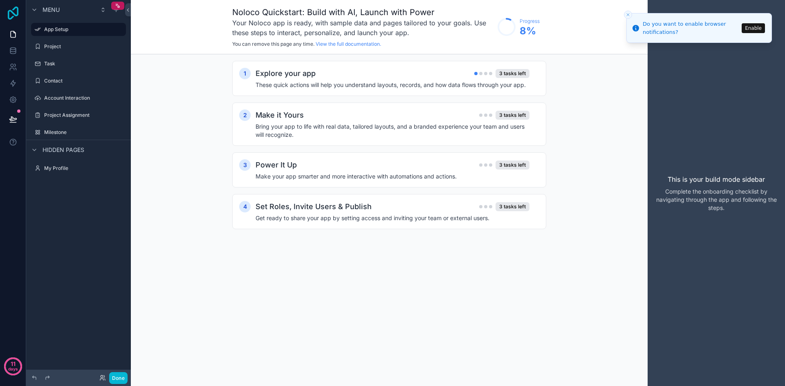
click at [19, 15] on icon at bounding box center [13, 13] width 16 height 13
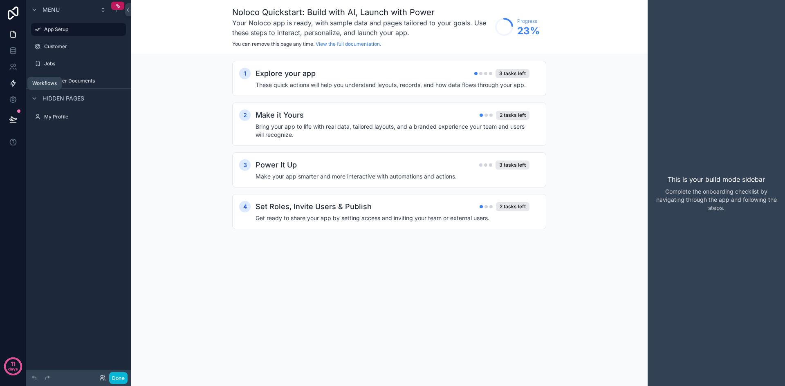
click at [14, 82] on icon at bounding box center [13, 83] width 8 height 8
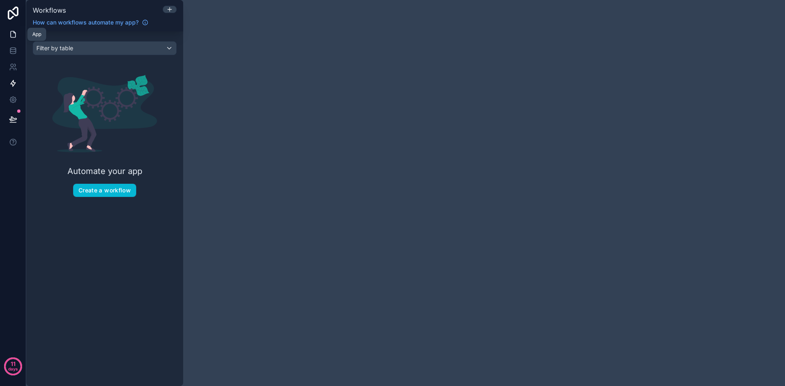
click at [14, 34] on icon at bounding box center [13, 34] width 8 height 8
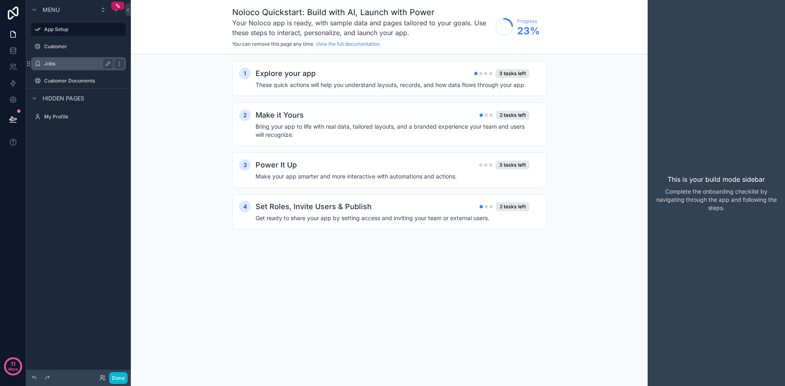
click at [79, 61] on label "Jobs" at bounding box center [76, 64] width 65 height 7
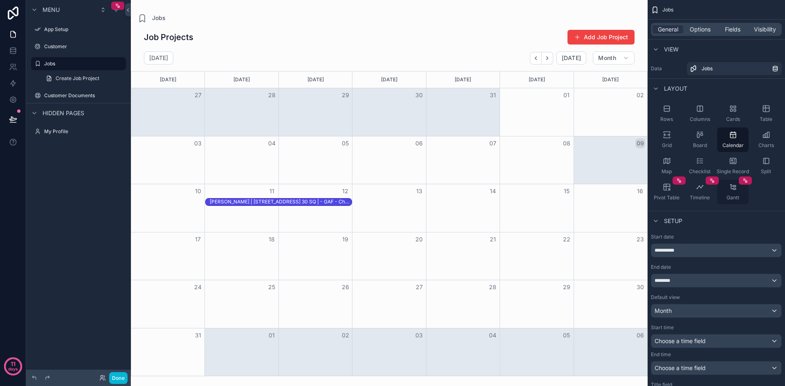
click at [740, 198] on div "Gantt" at bounding box center [732, 192] width 31 height 25
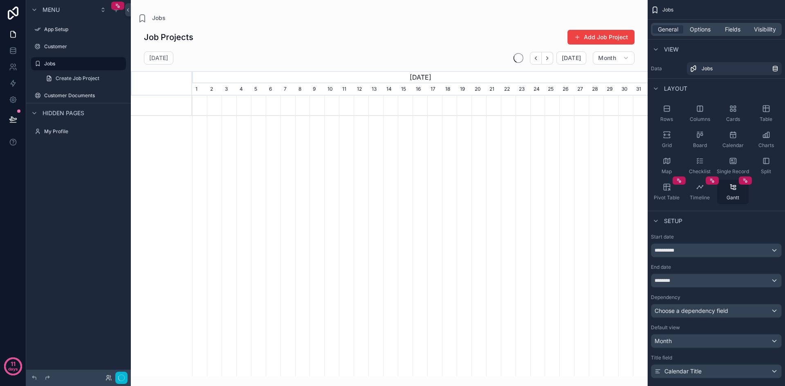
scroll to position [0, 455]
click at [740, 198] on div "Gantt" at bounding box center [732, 192] width 31 height 25
click at [708, 199] on span "Timeline" at bounding box center [700, 198] width 20 height 7
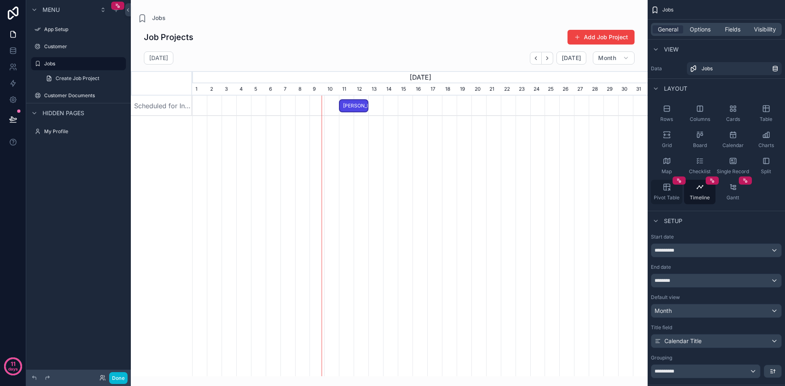
click at [668, 198] on span "Pivot Table" at bounding box center [667, 198] width 26 height 7
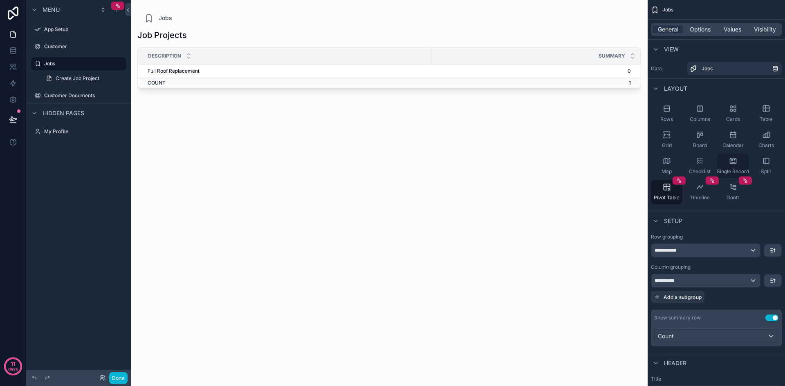
click at [725, 168] on div "Single Record" at bounding box center [732, 166] width 31 height 25
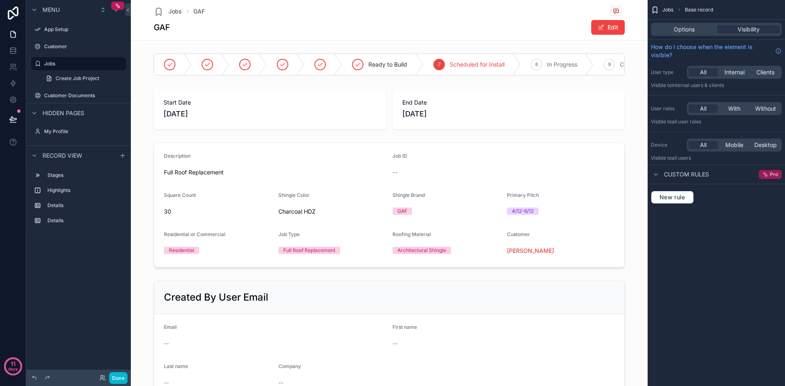
click at [762, 178] on div "Pro" at bounding box center [770, 174] width 23 height 9
click at [175, 11] on span "Jobs" at bounding box center [174, 11] width 13 height 8
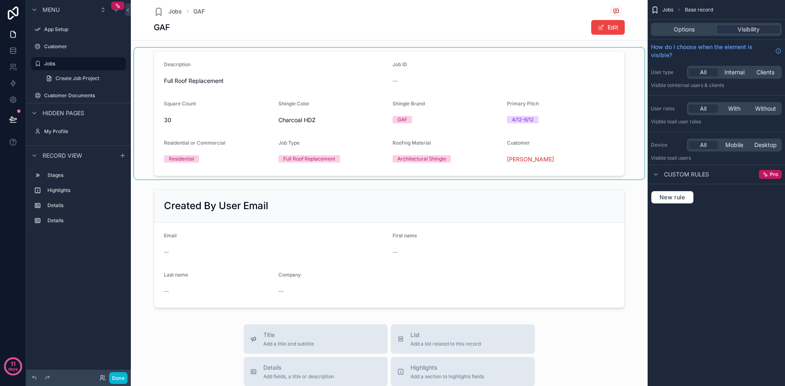
scroll to position [0, 0]
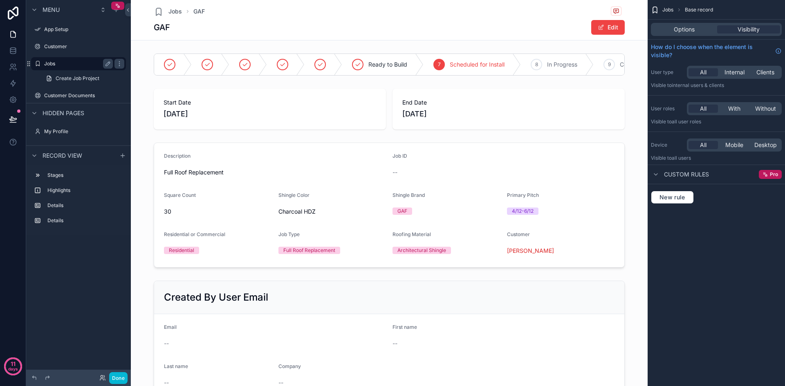
click at [65, 63] on label "Jobs" at bounding box center [76, 64] width 65 height 7
click at [64, 50] on div "Customer" at bounding box center [78, 47] width 69 height 10
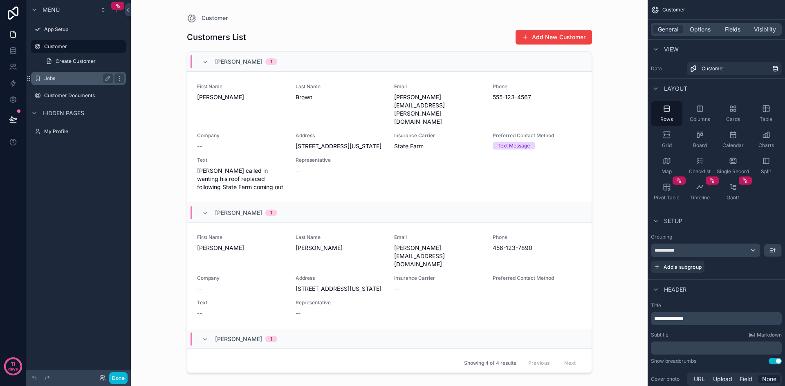
click at [62, 74] on div "Jobs" at bounding box center [78, 79] width 69 height 10
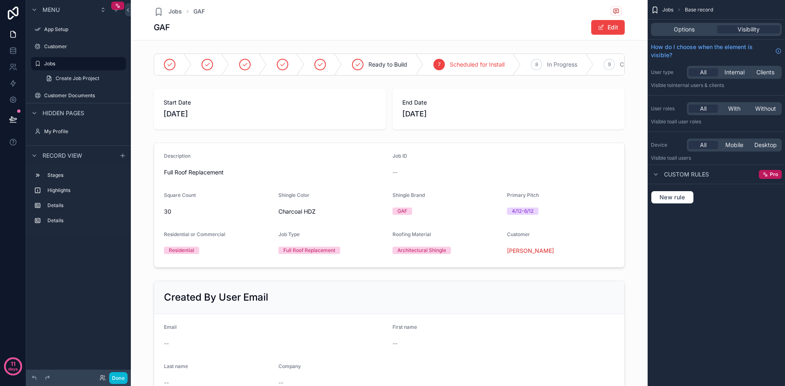
click at [696, 286] on div "Jobs Base record Options Visibility How do I choose when the element is visible…" at bounding box center [716, 193] width 137 height 386
click at [669, 9] on span "Jobs" at bounding box center [667, 10] width 11 height 7
click at [668, 11] on span "Jobs" at bounding box center [667, 10] width 11 height 7
click at [660, 10] on div "Jobs Base record" at bounding box center [716, 10] width 137 height 20
click at [667, 5] on div "Jobs Base record" at bounding box center [716, 10] width 137 height 20
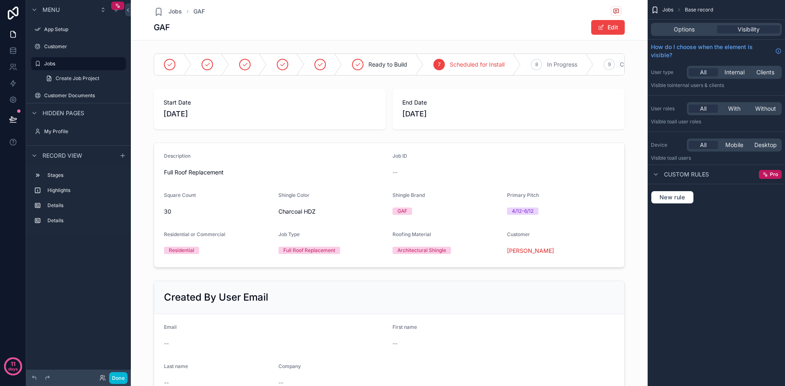
click at [667, 8] on span "Jobs" at bounding box center [667, 10] width 11 height 7
click at [666, 14] on div "Jobs Base record" at bounding box center [716, 10] width 137 height 20
click at [657, 13] on icon "scrollable content" at bounding box center [655, 10] width 8 height 8
click at [657, 11] on icon "scrollable content" at bounding box center [655, 10] width 8 height 8
click at [660, 9] on div "Jobs Base record" at bounding box center [716, 10] width 137 height 20
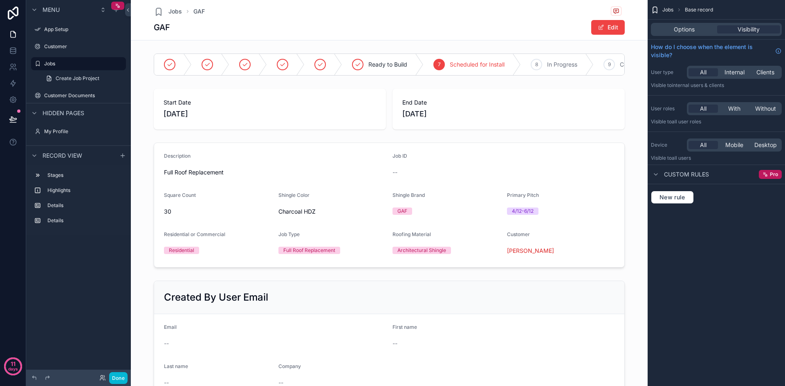
click at [668, 9] on span "Jobs" at bounding box center [667, 10] width 11 height 7
click at [686, 29] on span "Options" at bounding box center [684, 29] width 21 height 8
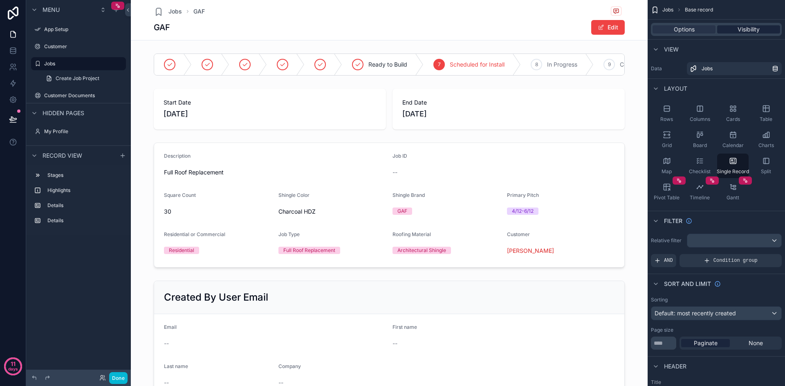
click at [743, 27] on span "Visibility" at bounding box center [749, 29] width 22 height 8
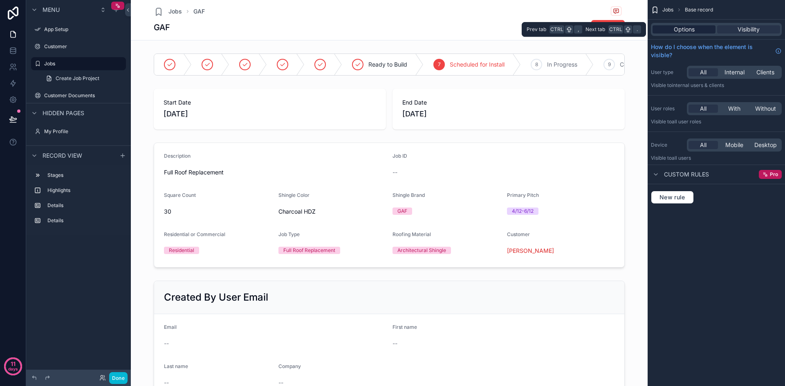
click at [700, 28] on div "Options" at bounding box center [684, 29] width 63 height 8
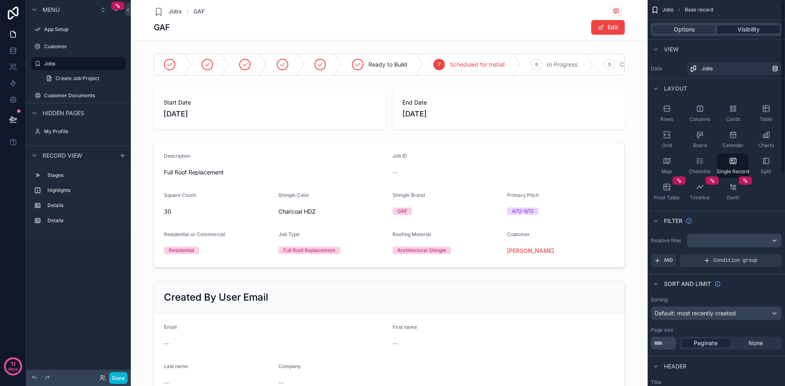
click at [747, 27] on span "Visibility" at bounding box center [749, 29] width 22 height 8
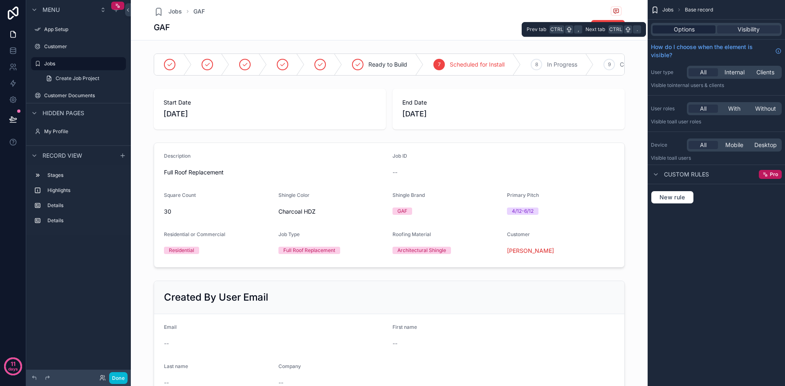
click at [702, 26] on div "Options" at bounding box center [684, 29] width 63 height 8
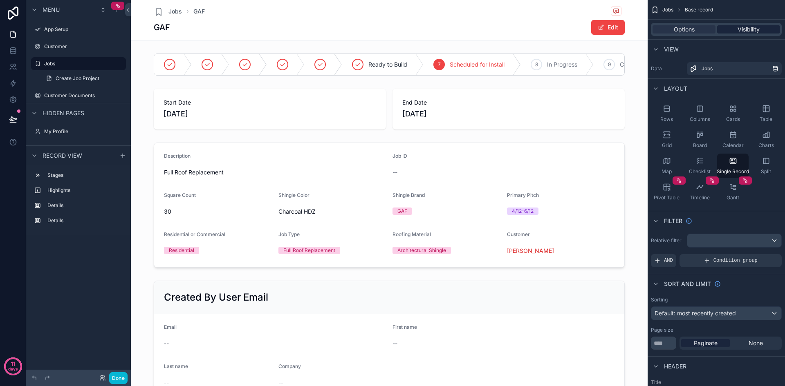
click at [731, 28] on div "Visibility" at bounding box center [748, 29] width 63 height 8
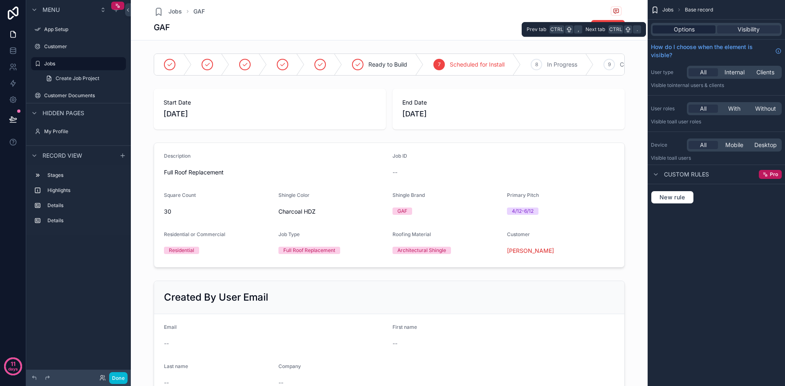
click at [689, 30] on span "Options" at bounding box center [684, 29] width 21 height 8
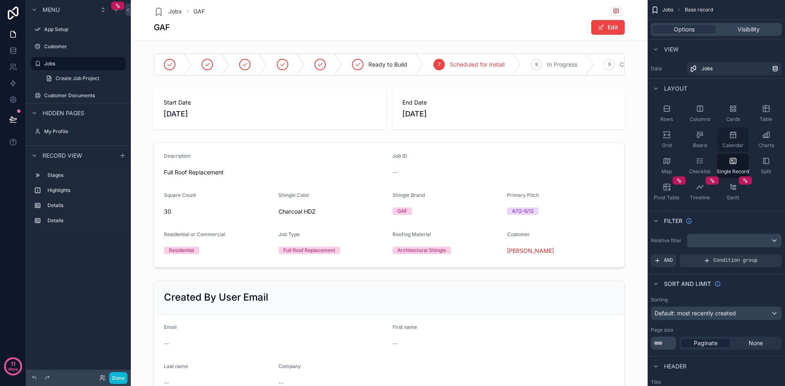
click at [731, 139] on icon "scrollable content" at bounding box center [733, 135] width 8 height 8
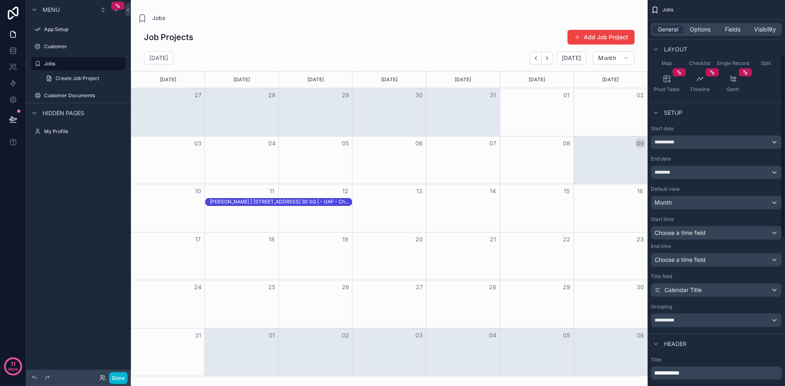
scroll to position [123, 0]
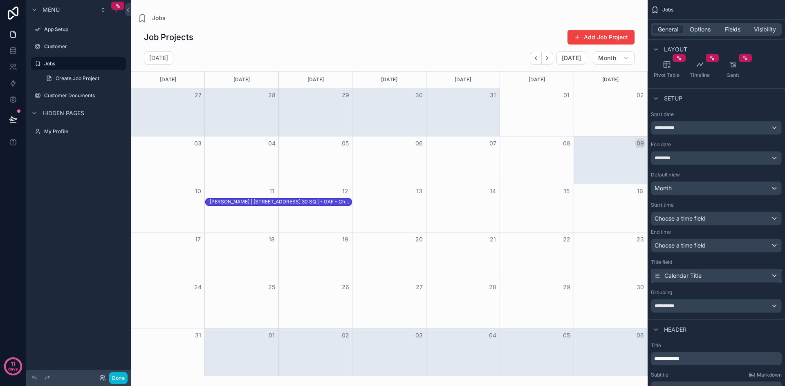
click at [699, 278] on span "Calendar Title" at bounding box center [682, 276] width 37 height 8
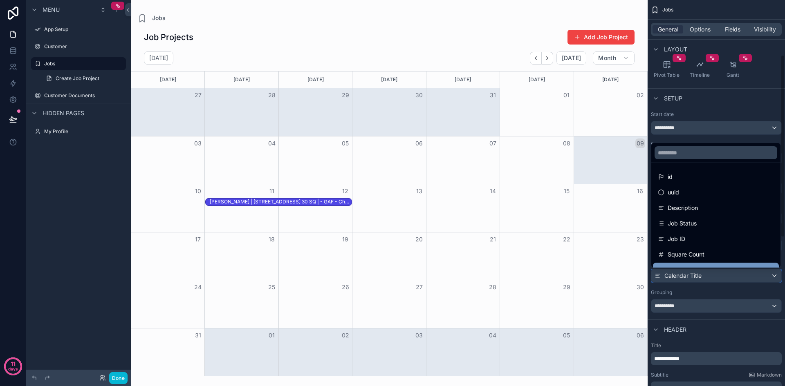
scroll to position [0, 0]
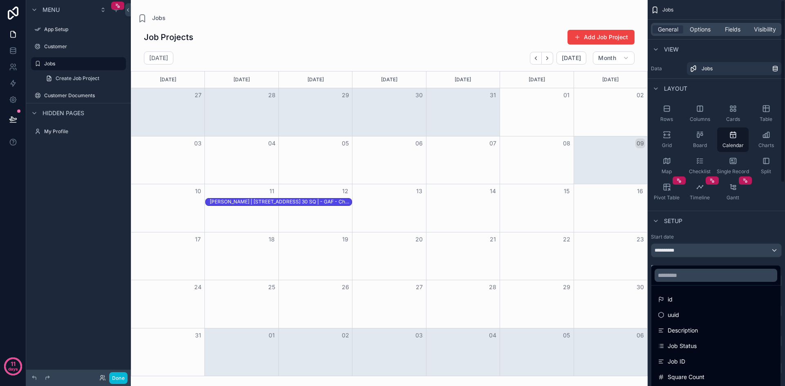
click at [731, 229] on div "scrollable content" at bounding box center [392, 193] width 785 height 386
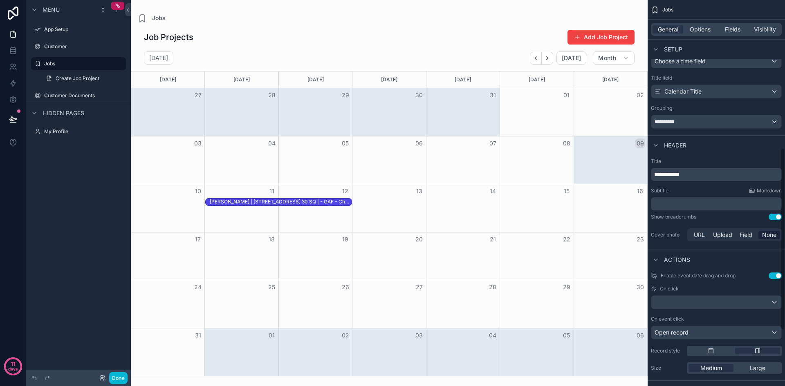
scroll to position [409, 0]
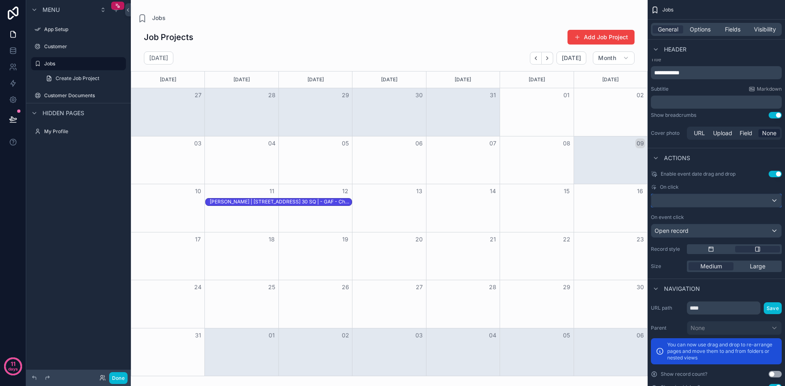
click at [706, 201] on div "scrollable content" at bounding box center [716, 200] width 130 height 13
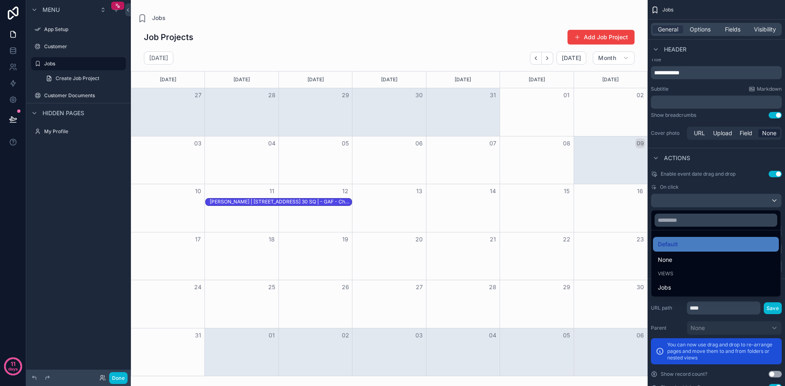
click at [706, 201] on div "scrollable content" at bounding box center [392, 193] width 785 height 386
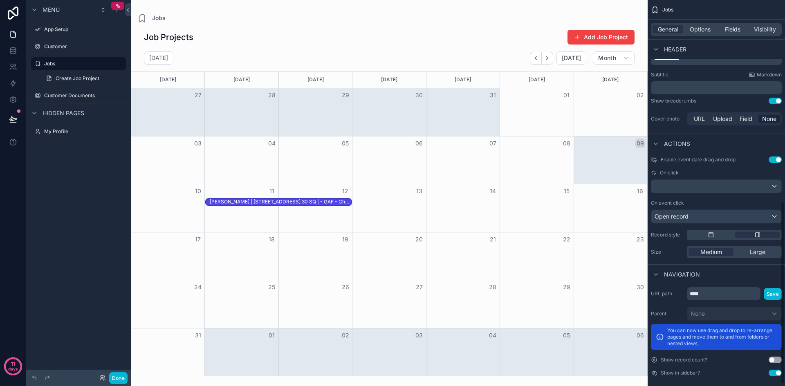
scroll to position [430, 0]
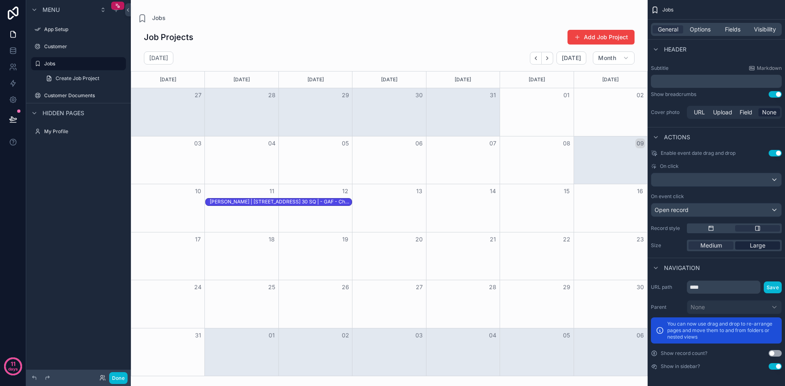
click at [747, 246] on div "Large" at bounding box center [757, 246] width 45 height 8
click at [711, 246] on span "Medium" at bounding box center [711, 246] width 22 height 8
click at [746, 246] on div "Large" at bounding box center [757, 246] width 45 height 8
click at [723, 247] on div "Medium" at bounding box center [711, 246] width 45 height 8
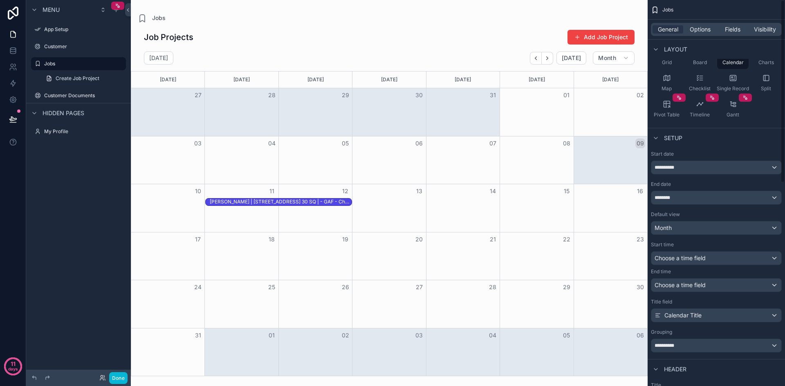
scroll to position [0, 0]
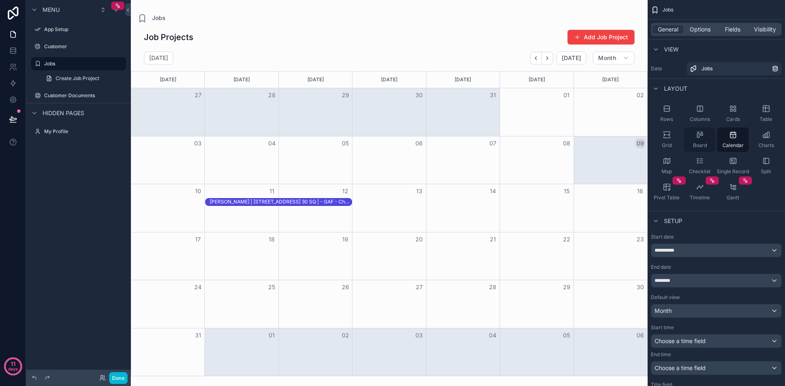
click at [699, 144] on span "Board" at bounding box center [700, 145] width 14 height 7
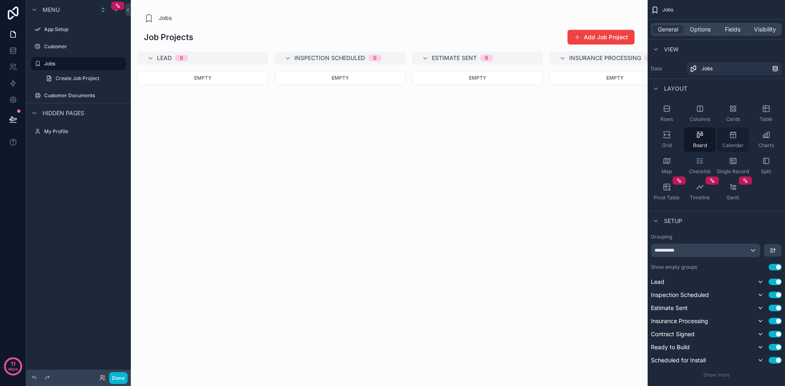
click at [729, 142] on span "Calendar" at bounding box center [732, 145] width 21 height 7
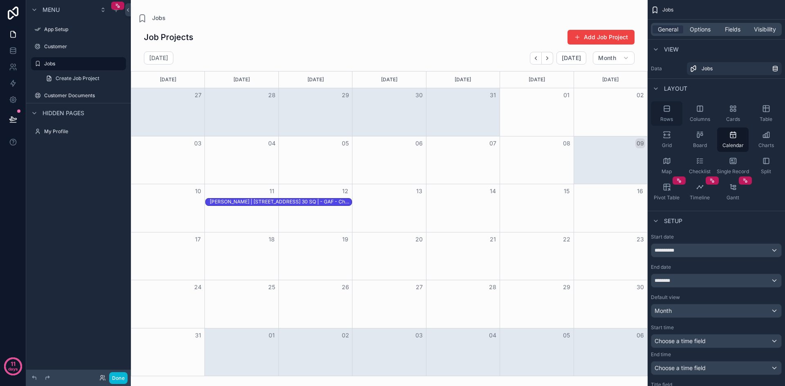
click at [673, 117] on span "Rows" at bounding box center [666, 119] width 13 height 7
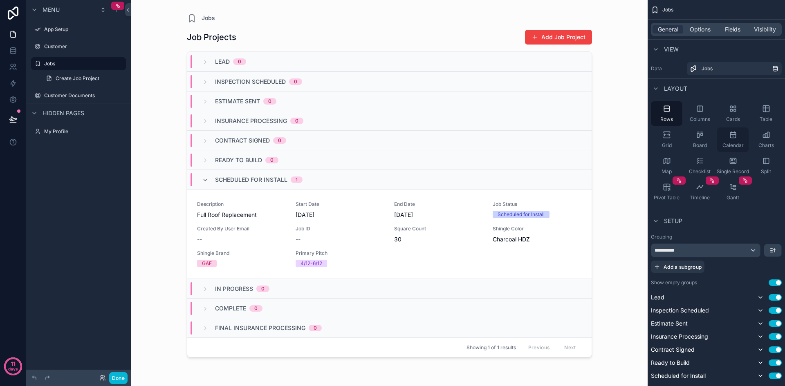
click at [726, 136] on div "Calendar" at bounding box center [732, 140] width 31 height 25
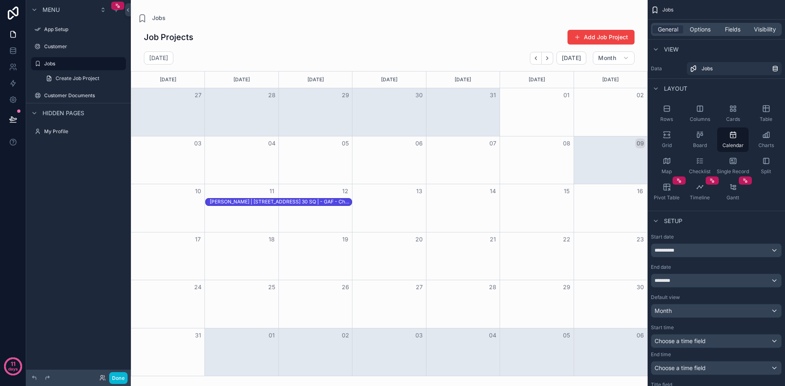
click at [763, 194] on div "Rows Columns Cards Table Grid Board Calendar Charts Map Checklist Single Record…" at bounding box center [716, 153] width 137 height 110
click at [766, 110] on icon "scrollable content" at bounding box center [766, 109] width 8 height 8
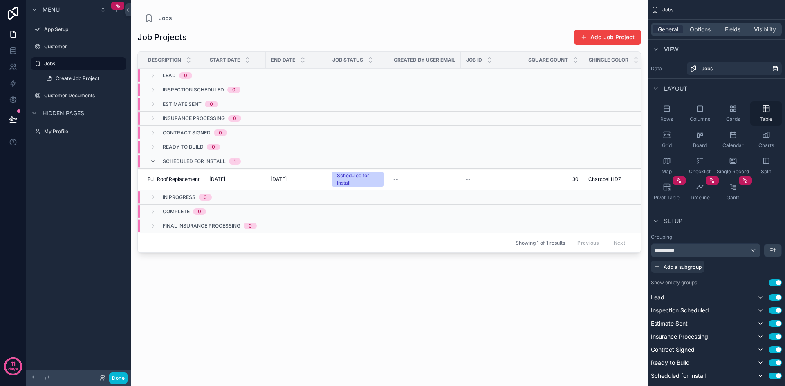
click at [766, 112] on icon "scrollable content" at bounding box center [766, 109] width 6 height 6
click at [763, 115] on div "Table" at bounding box center [765, 113] width 31 height 25
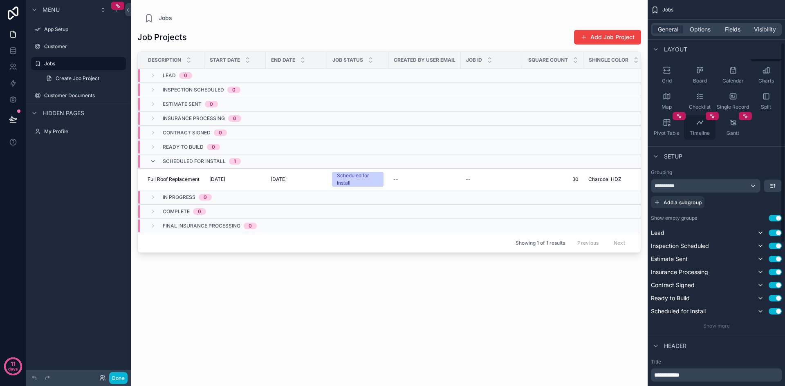
scroll to position [82, 0]
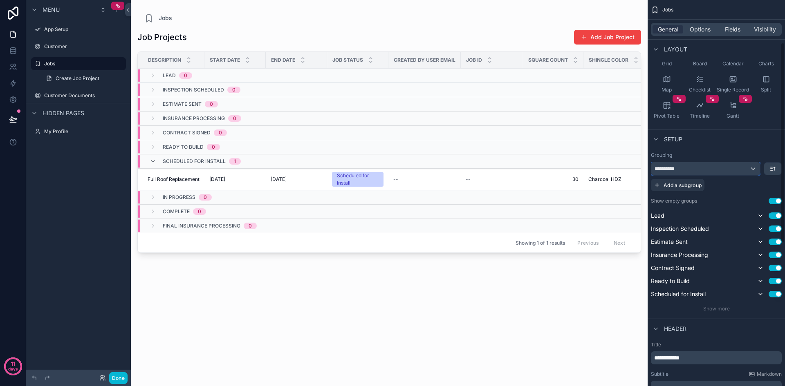
click at [705, 172] on div "**********" at bounding box center [705, 168] width 109 height 13
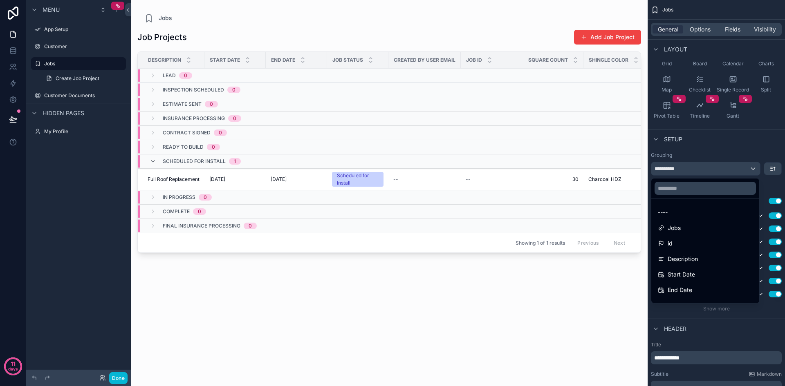
click at [705, 172] on div "scrollable content" at bounding box center [392, 193] width 785 height 386
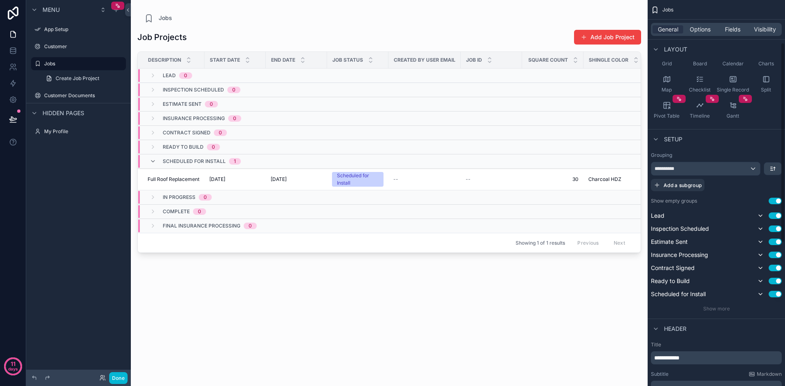
click at [704, 150] on div "**********" at bounding box center [716, 232] width 137 height 167
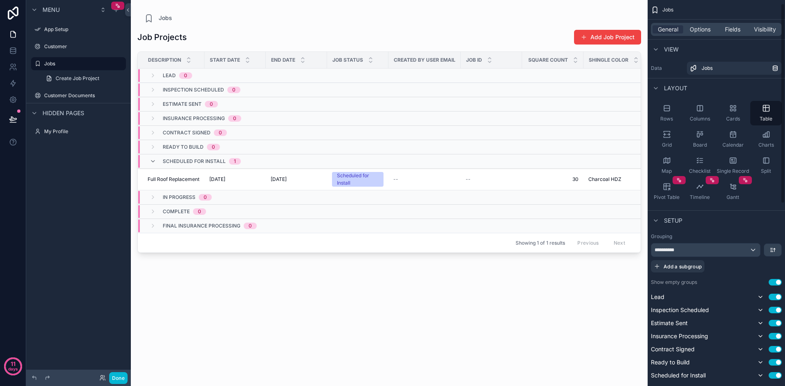
scroll to position [0, 0]
click at [14, 9] on icon at bounding box center [13, 13] width 11 height 13
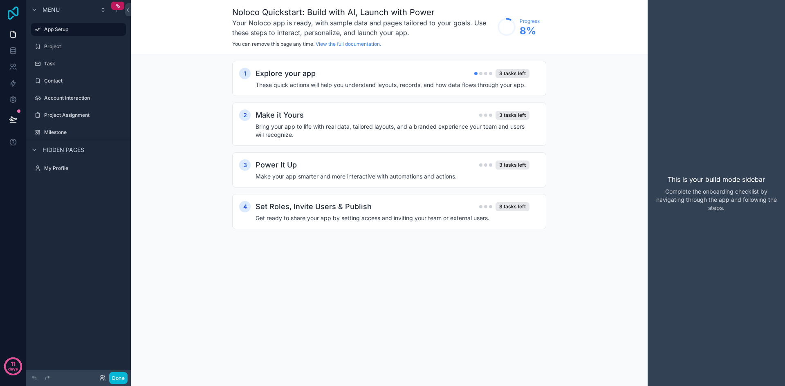
click at [14, 16] on icon at bounding box center [13, 13] width 16 height 13
click at [16, 10] on icon at bounding box center [13, 13] width 16 height 13
click at [66, 32] on label "App Setup" at bounding box center [76, 29] width 65 height 7
click at [116, 29] on div "scrollable content" at bounding box center [119, 30] width 10 height 10
click at [153, 90] on div "1 Explore your app 3 tasks left These quick actions will help you understand la…" at bounding box center [389, 153] width 517 height 198
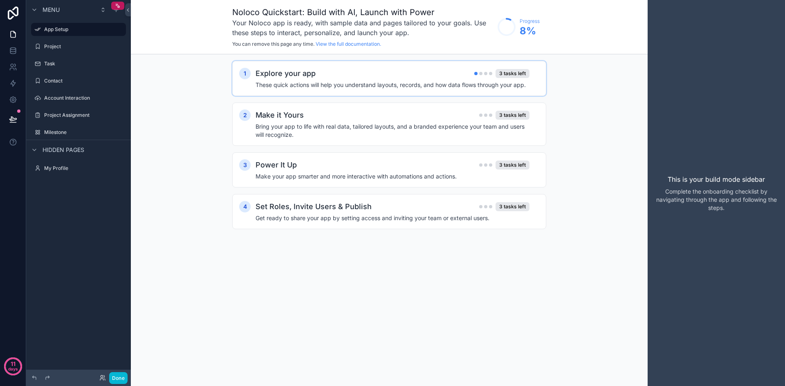
click at [377, 90] on div "1 Explore your app 3 tasks left These quick actions will help you understand la…" at bounding box center [389, 78] width 314 height 35
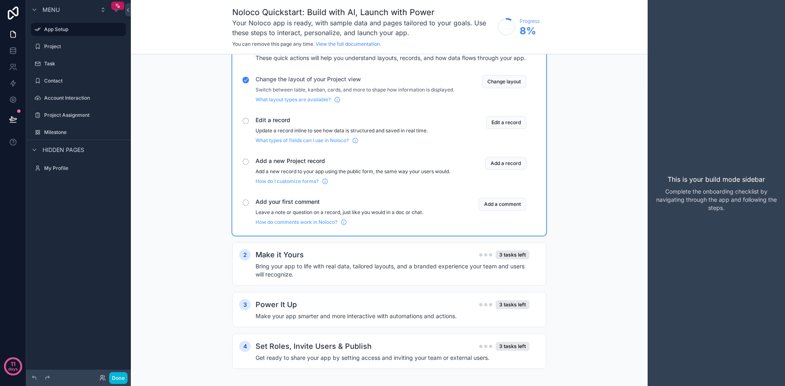
scroll to position [39, 0]
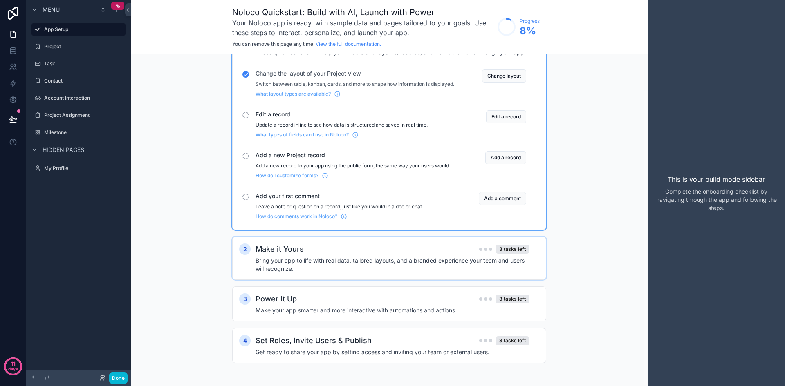
click at [305, 258] on h4 "Bring your app to life with real data, tailored layouts, and a branded experien…" at bounding box center [393, 265] width 274 height 16
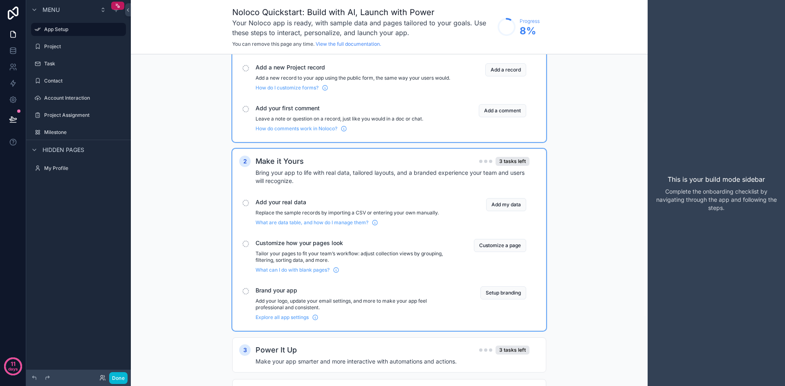
scroll to position [121, 0]
click at [283, 167] on h2 "Make it Yours" at bounding box center [280, 160] width 48 height 11
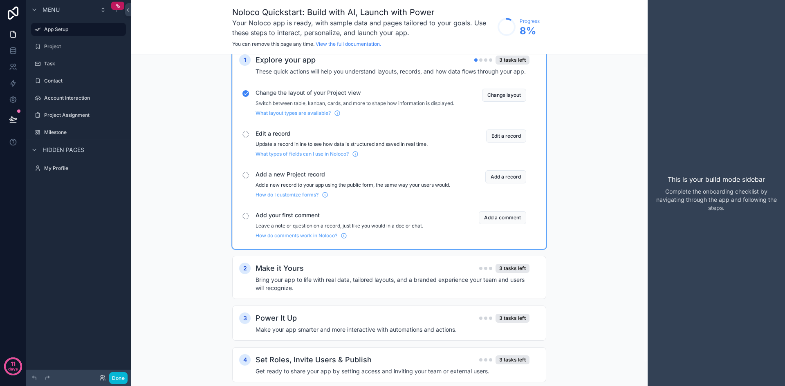
scroll to position [0, 0]
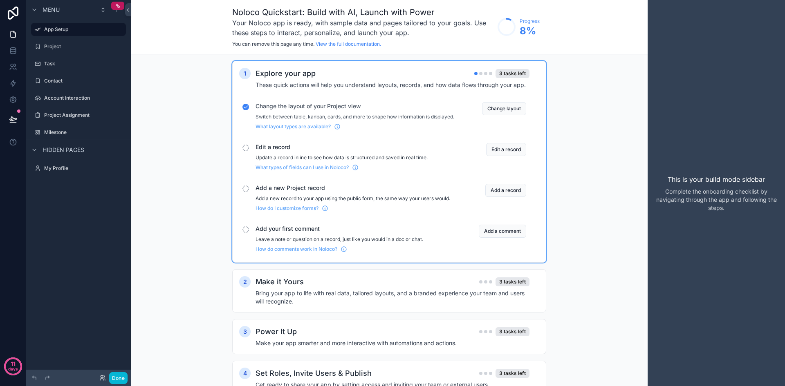
click at [265, 72] on h2 "Explore your app" at bounding box center [286, 73] width 60 height 11
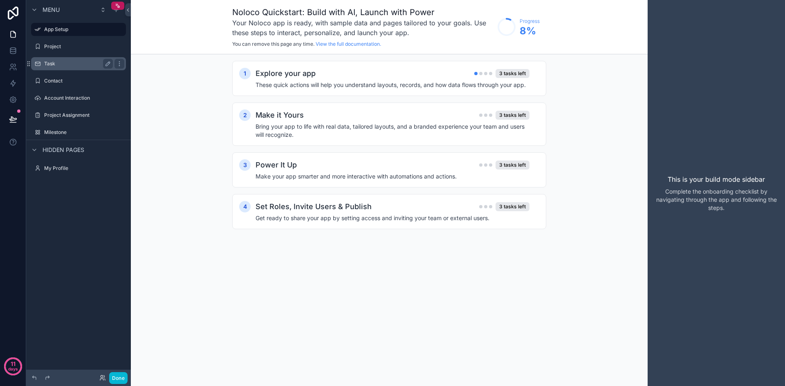
click at [61, 68] on div "Task" at bounding box center [78, 64] width 69 height 10
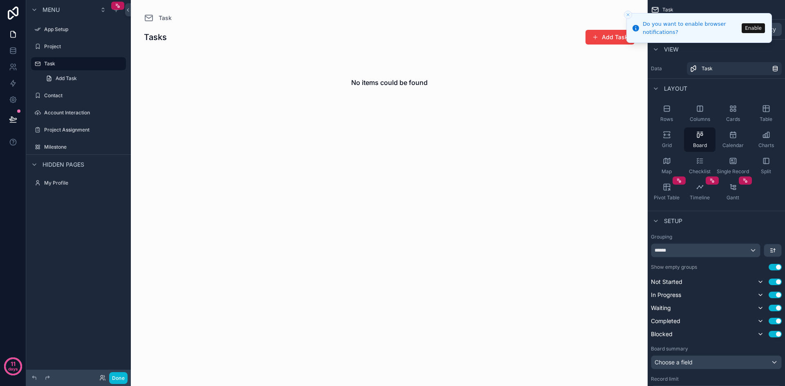
click at [627, 15] on icon "Close toast" at bounding box center [628, 14] width 5 height 5
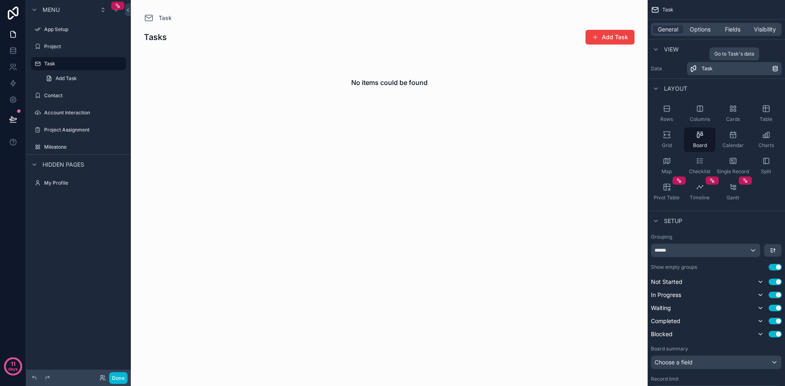
click at [718, 69] on div "Task" at bounding box center [737, 68] width 70 height 7
click at [754, 204] on div "Rows Columns Cards Table Grid Board Calendar Charts Map Checklist Single Record…" at bounding box center [716, 153] width 137 height 110
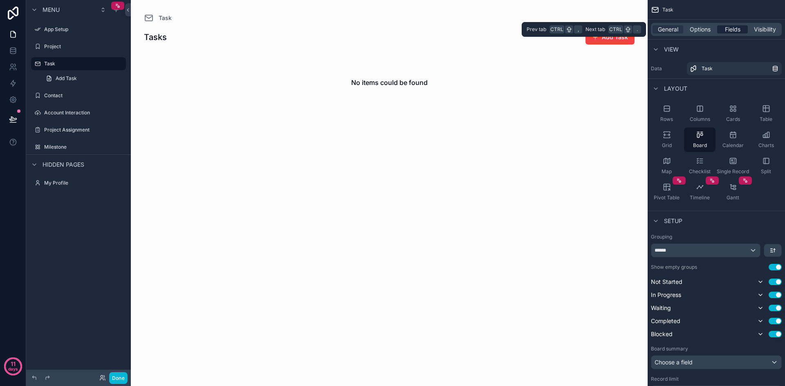
click at [725, 31] on span "Fields" at bounding box center [733, 29] width 16 height 8
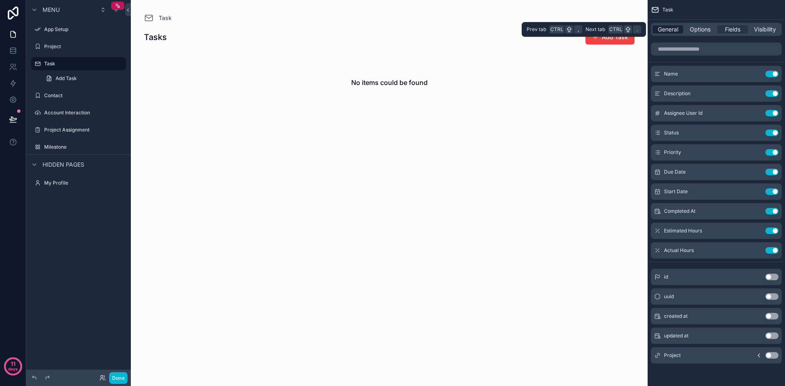
click at [673, 31] on span "General" at bounding box center [668, 29] width 20 height 8
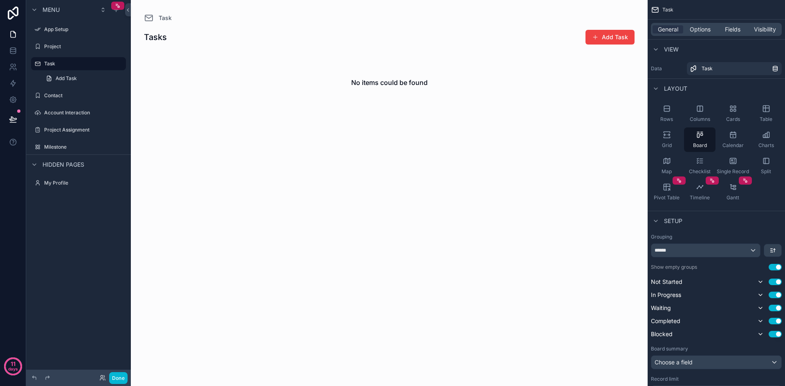
click at [764, 204] on div "Rows Columns Cards Table Grid Board Calendar Charts Map Checklist Single Record…" at bounding box center [716, 153] width 137 height 110
click at [75, 50] on div "Project" at bounding box center [78, 47] width 69 height 10
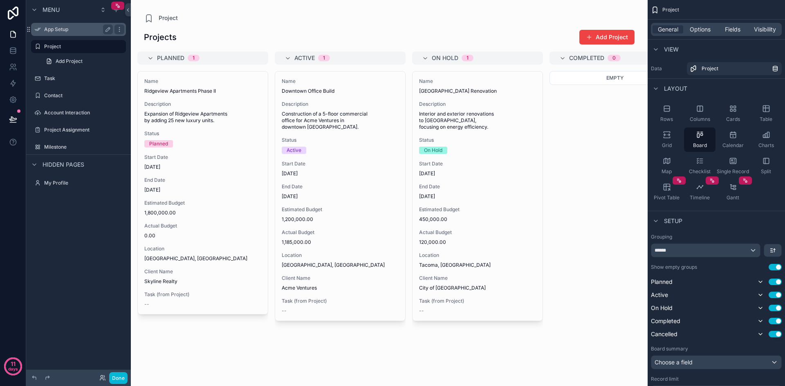
click at [63, 31] on label "App Setup" at bounding box center [76, 29] width 65 height 7
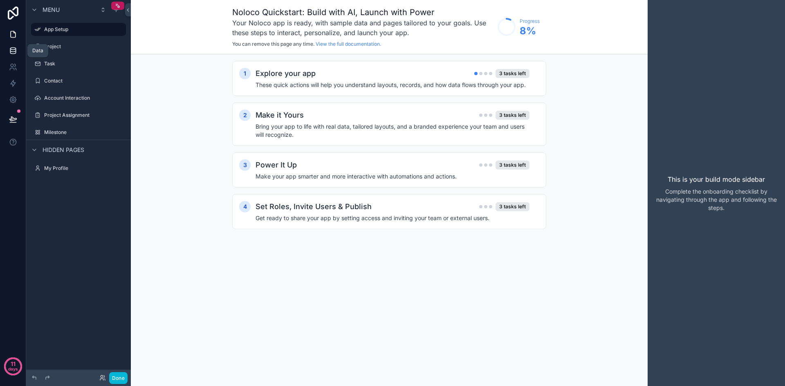
click at [12, 49] on icon at bounding box center [12, 49] width 5 height 2
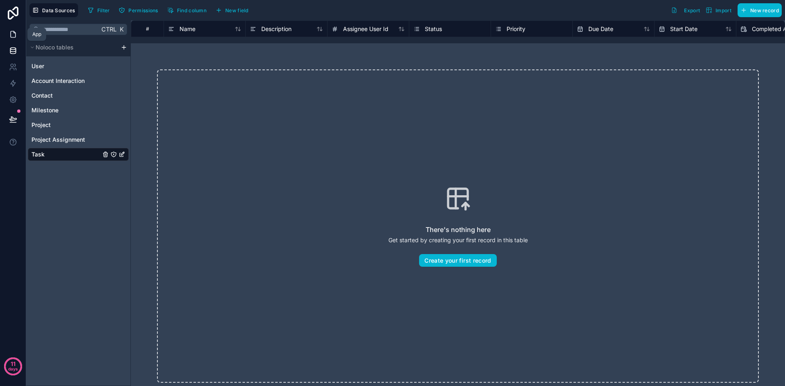
click at [13, 36] on icon at bounding box center [13, 34] width 8 height 8
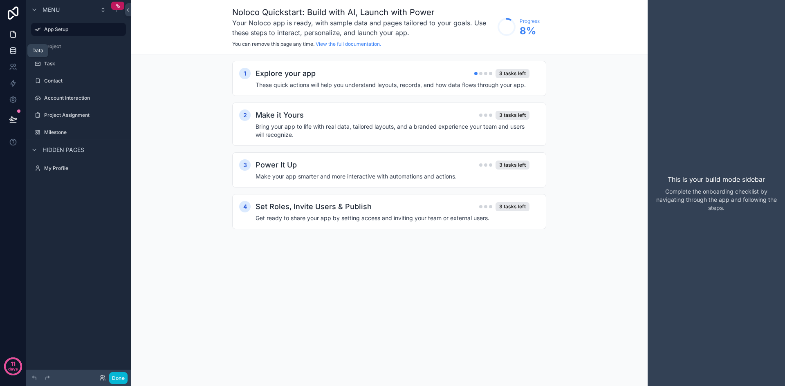
click at [13, 47] on icon at bounding box center [13, 51] width 8 height 8
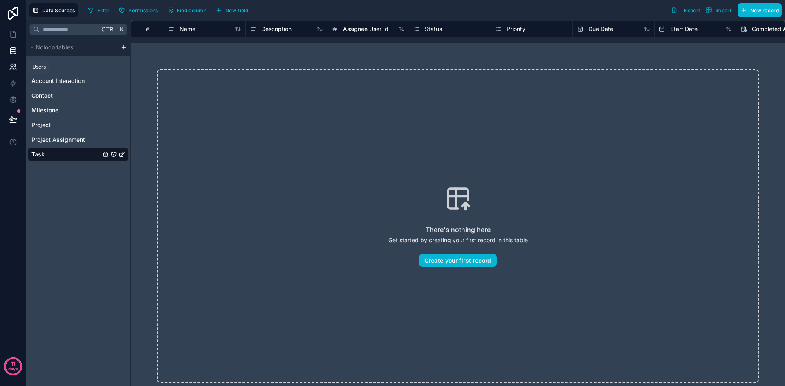
click at [13, 66] on icon at bounding box center [12, 65] width 3 height 3
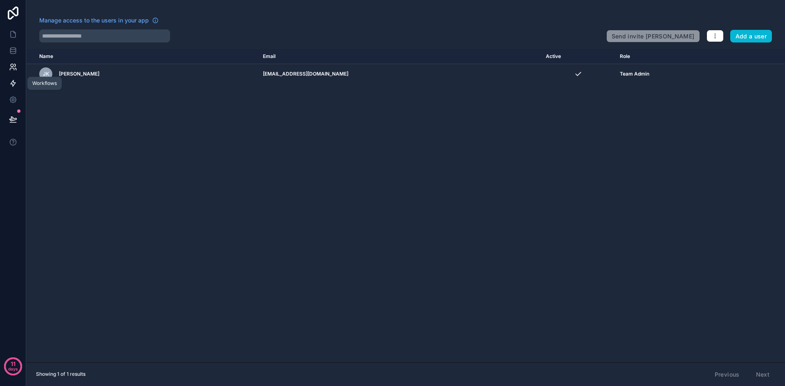
click at [14, 89] on link at bounding box center [13, 83] width 26 height 16
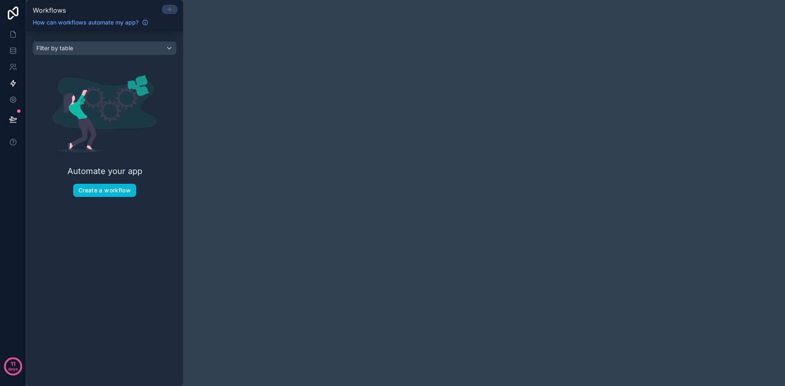
click at [168, 9] on icon at bounding box center [170, 9] width 4 height 0
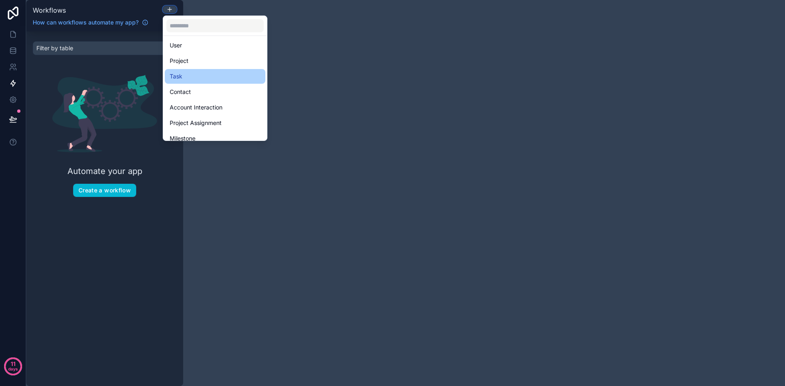
scroll to position [24, 0]
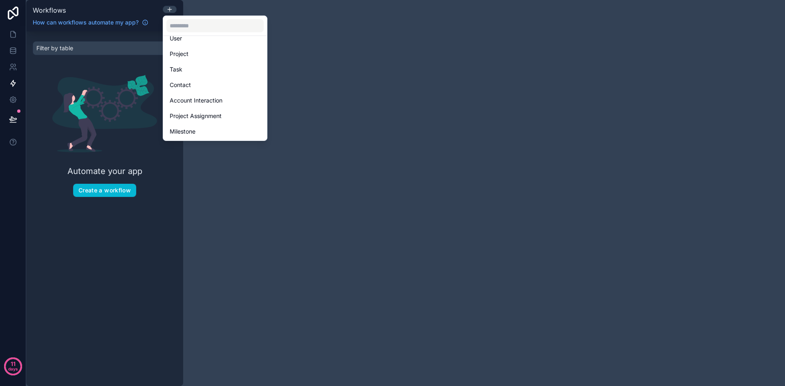
click at [134, 247] on div at bounding box center [392, 193] width 785 height 386
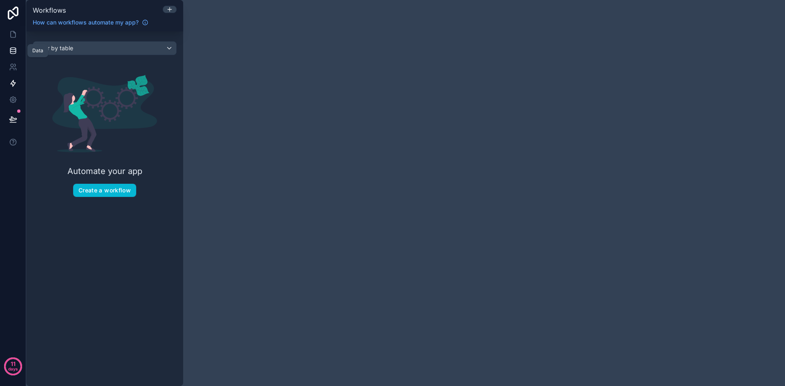
click at [13, 53] on icon at bounding box center [13, 51] width 8 height 8
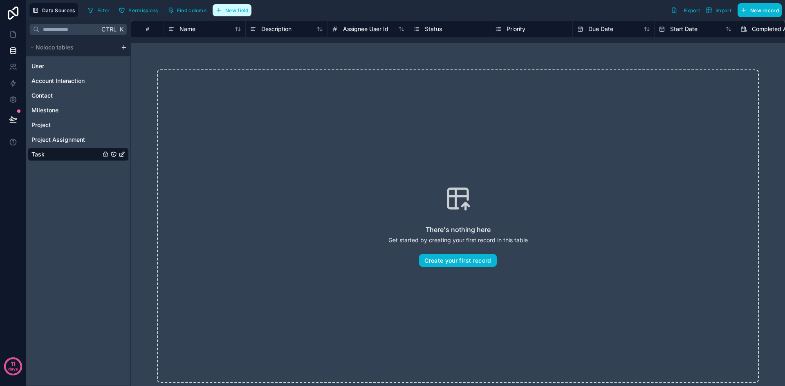
click at [222, 10] on icon "button" at bounding box center [218, 10] width 7 height 7
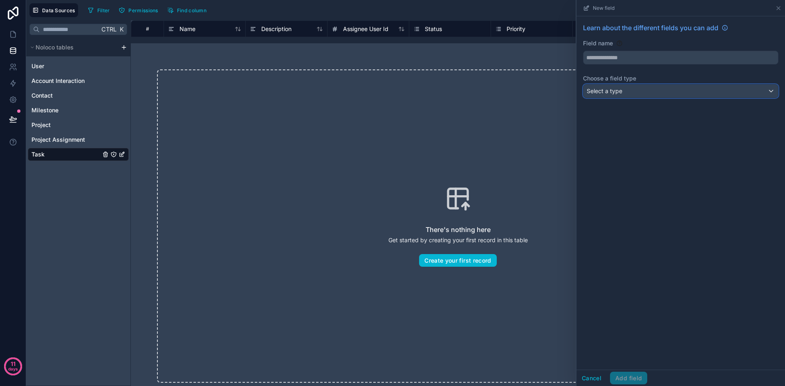
click at [639, 92] on div "Select a type" at bounding box center [680, 91] width 195 height 13
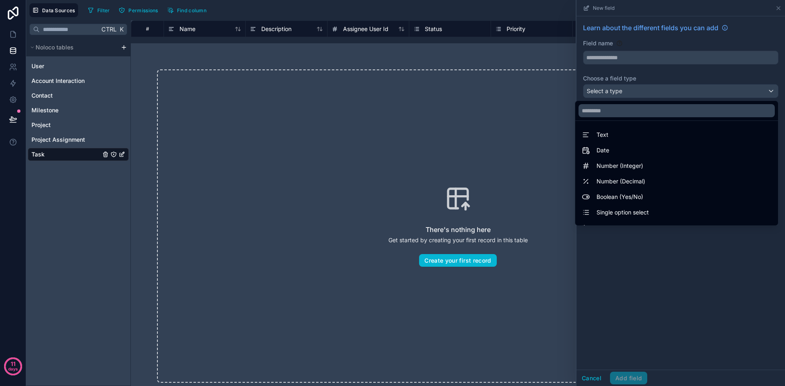
click at [684, 262] on div at bounding box center [681, 193] width 209 height 386
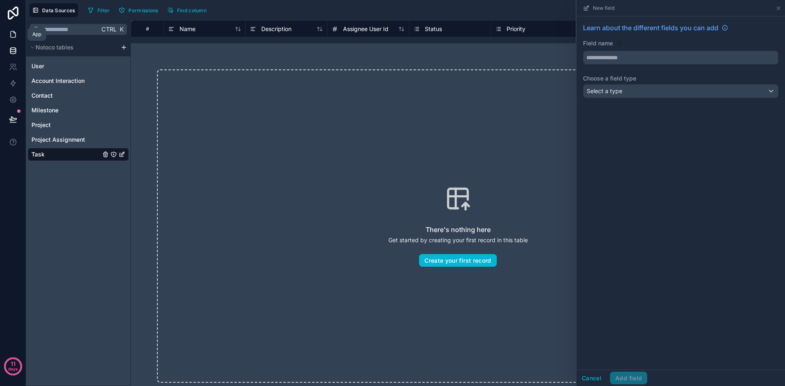
click at [12, 35] on icon at bounding box center [13, 34] width 8 height 8
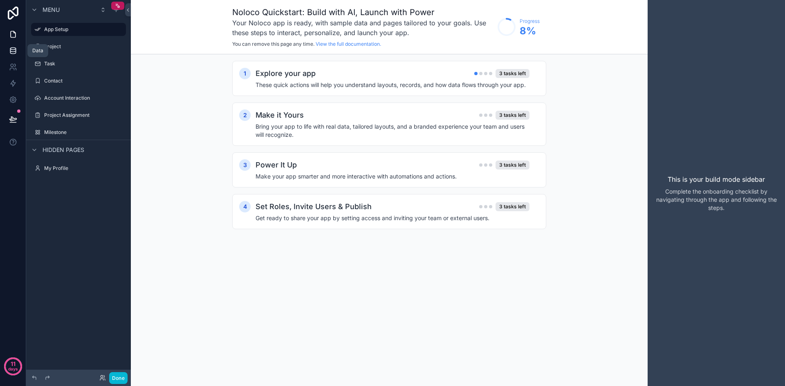
click at [14, 56] on link at bounding box center [13, 51] width 26 height 16
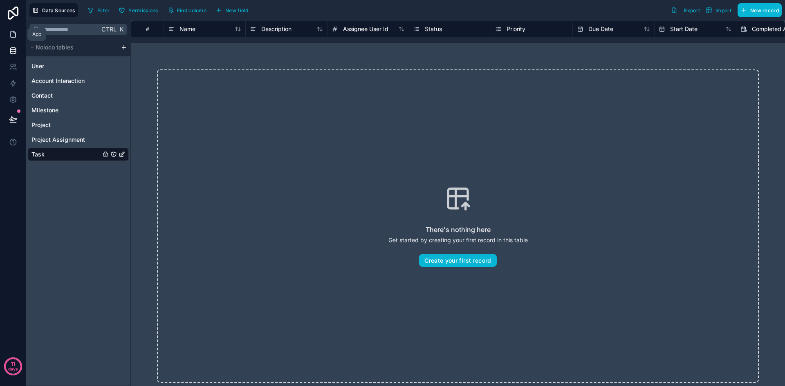
click at [14, 36] on icon at bounding box center [13, 34] width 8 height 8
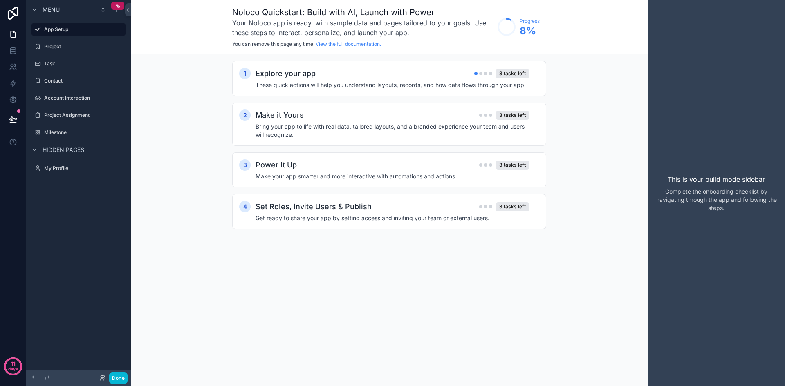
drag, startPoint x: 153, startPoint y: 159, endPoint x: 161, endPoint y: 135, distance: 25.0
click at [161, 135] on div "1 Explore your app 3 tasks left These quick actions will help you understand la…" at bounding box center [389, 153] width 517 height 198
click at [38, 11] on div "scrollable content" at bounding box center [34, 10] width 10 height 10
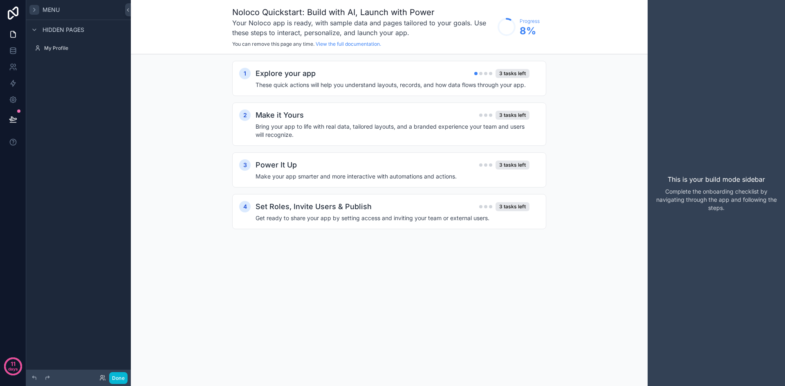
click at [38, 11] on div "scrollable content" at bounding box center [34, 10] width 10 height 10
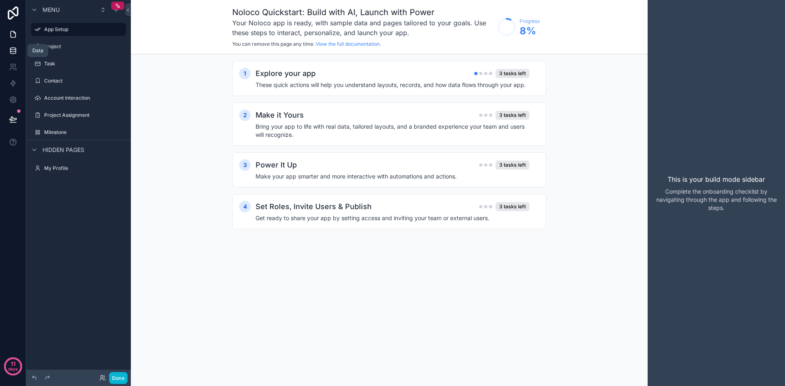
click at [12, 52] on icon at bounding box center [12, 50] width 5 height 3
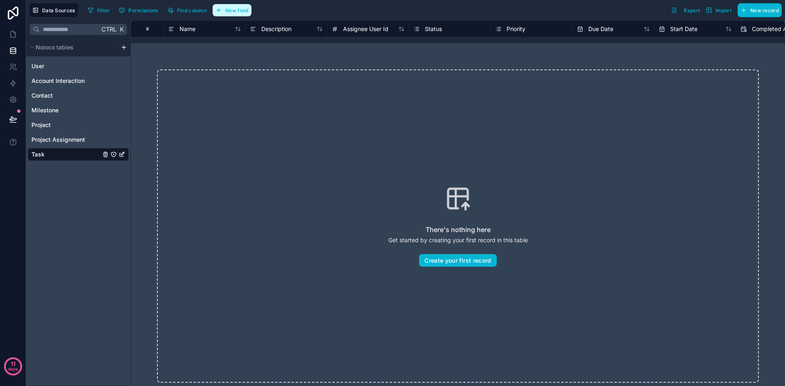
click at [218, 12] on icon "button" at bounding box center [218, 10] width 7 height 7
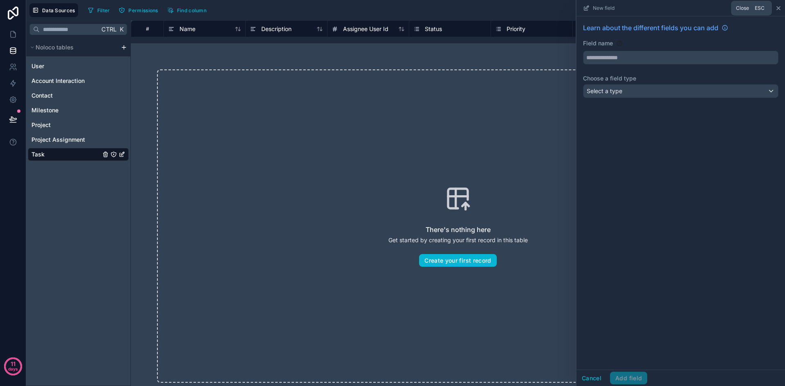
click at [776, 6] on icon at bounding box center [778, 8] width 7 height 7
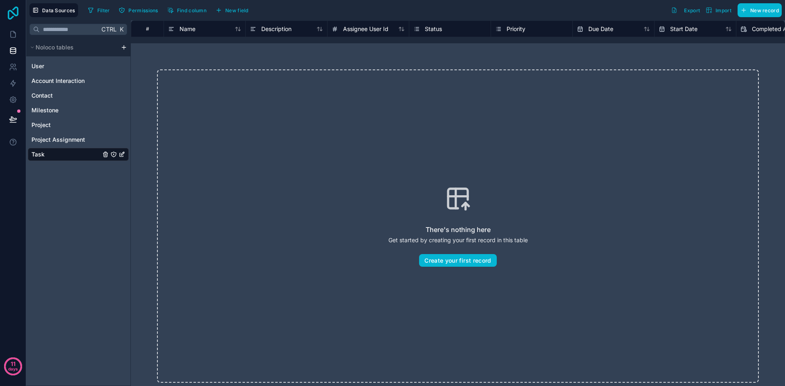
click at [16, 18] on icon at bounding box center [13, 13] width 16 height 13
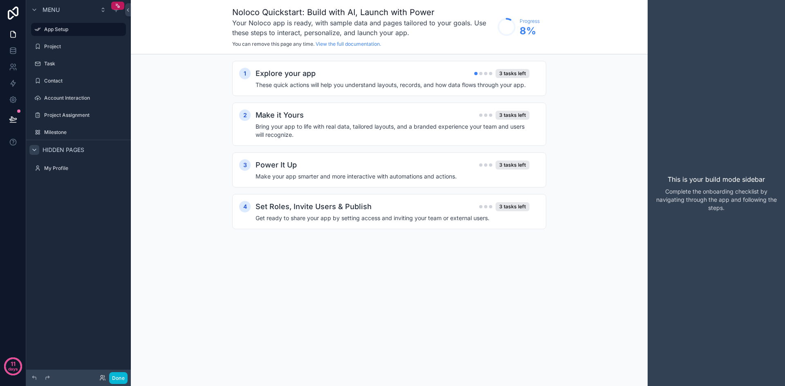
click at [36, 151] on icon "scrollable content" at bounding box center [34, 150] width 7 height 7
click at [11, 12] on icon at bounding box center [13, 13] width 16 height 13
click at [57, 59] on div "Jobs" at bounding box center [78, 64] width 69 height 10
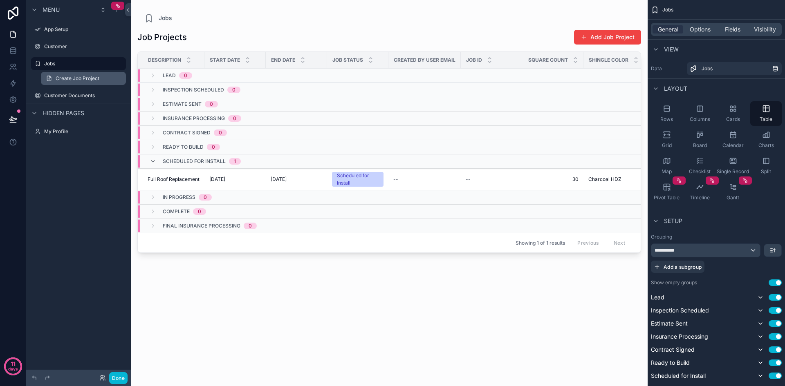
click at [84, 82] on link "Create Job Project" at bounding box center [83, 78] width 85 height 13
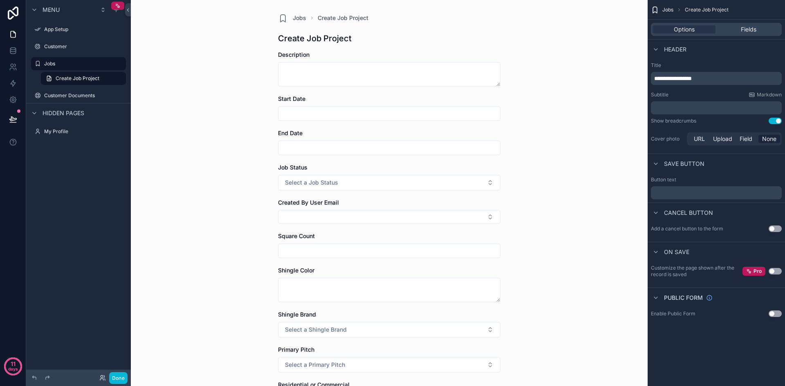
click at [64, 227] on div "Menu App Setup Customer Jobs Create Job Project Customer Documents Hidden pages…" at bounding box center [78, 188] width 105 height 377
click at [740, 28] on div "Fields" at bounding box center [748, 29] width 63 height 8
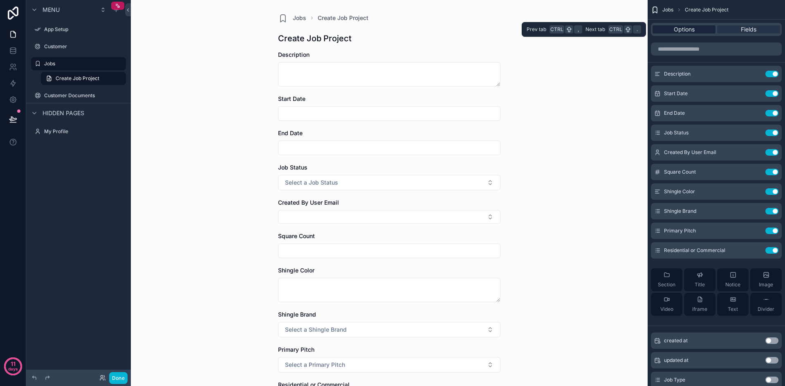
click at [697, 31] on div "Options" at bounding box center [684, 29] width 63 height 8
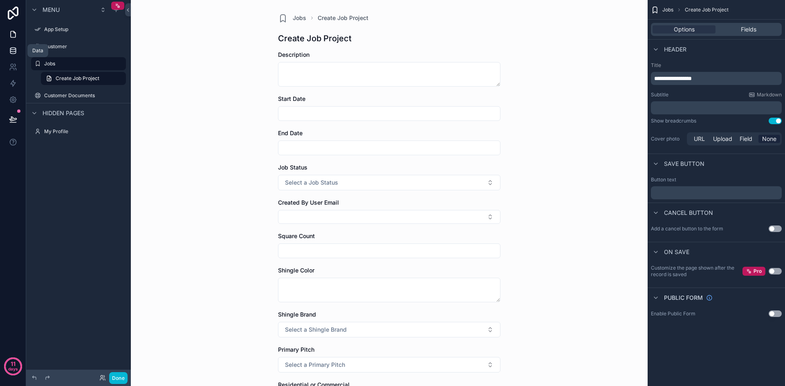
click at [13, 54] on icon at bounding box center [12, 52] width 5 height 3
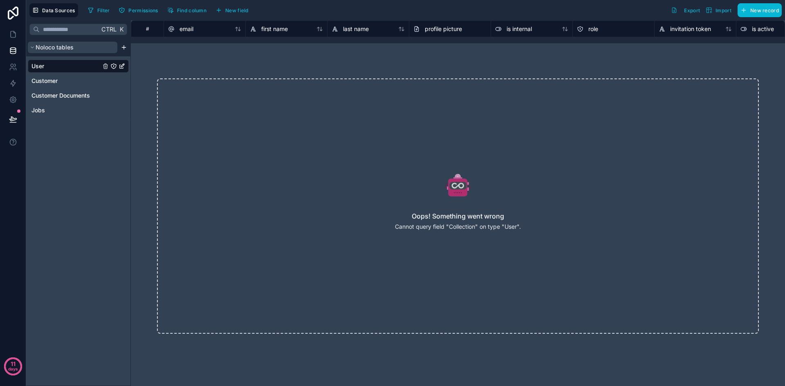
click at [32, 47] on icon "scrollable content" at bounding box center [32, 47] width 5 height 5
click at [32, 47] on icon "scrollable content" at bounding box center [32, 47] width 1 height 2
click at [124, 49] on html "11 days Data Sources Filter Permissions Find column New field Export Import New…" at bounding box center [392, 193] width 785 height 386
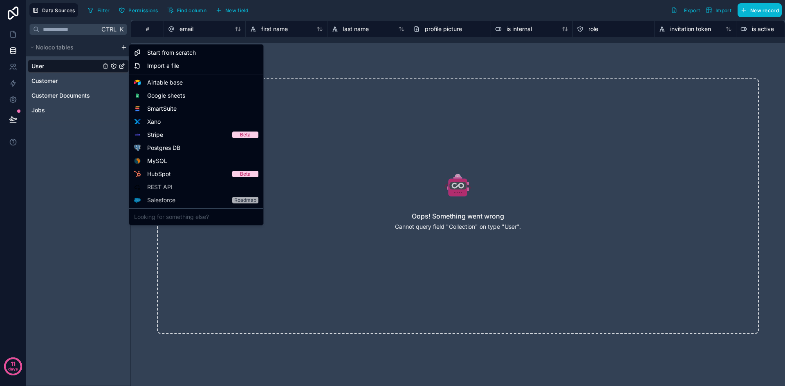
click at [91, 174] on html "11 days Data Sources Filter Permissions Find column New field Export Import New…" at bounding box center [392, 193] width 785 height 386
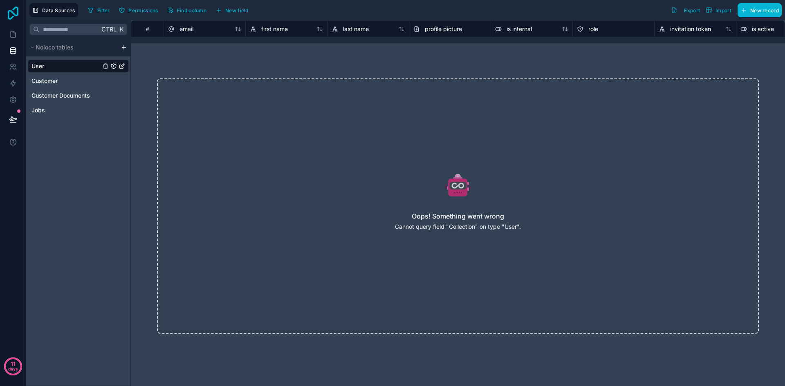
click at [15, 10] on icon at bounding box center [13, 13] width 16 height 13
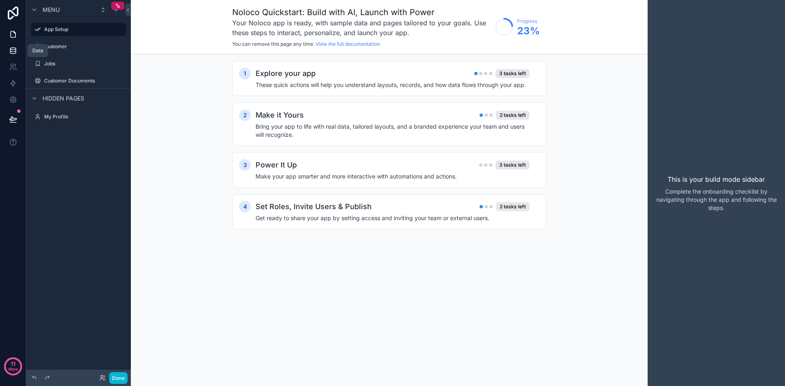
click at [13, 50] on icon at bounding box center [12, 49] width 5 height 2
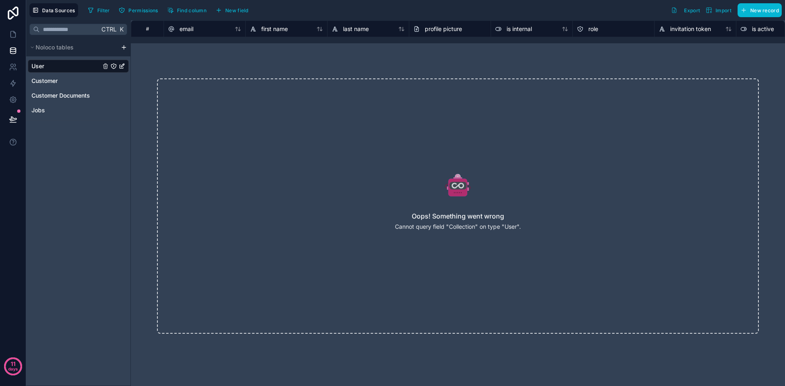
click at [124, 49] on html "11 days Data Sources Filter Permissions Find column New field Export Import New…" at bounding box center [392, 193] width 785 height 386
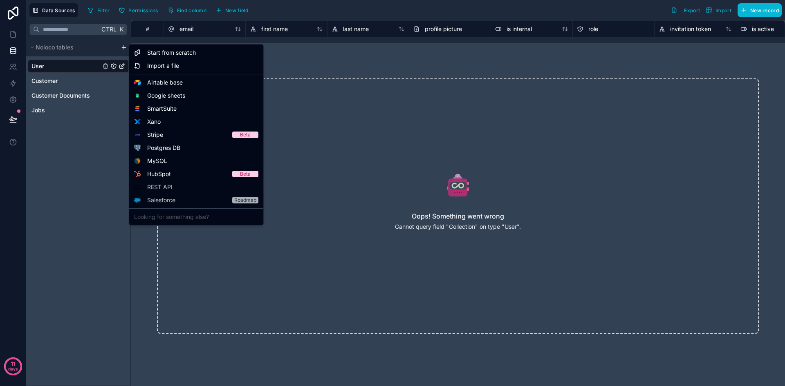
click at [92, 186] on html "11 days Data Sources Filter Permissions Find column New field Export Import New…" at bounding box center [392, 193] width 785 height 386
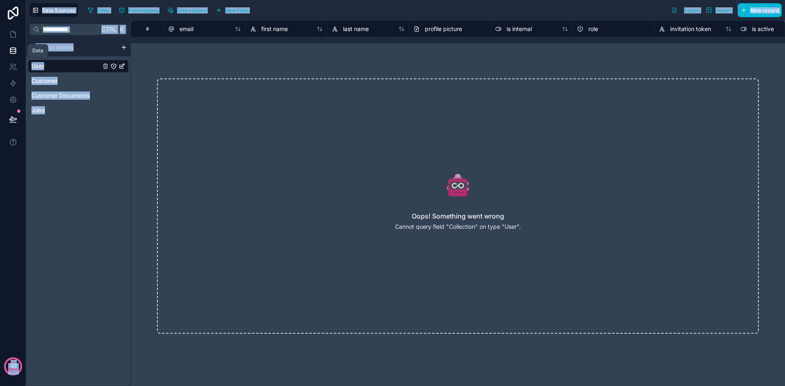
drag, startPoint x: 101, startPoint y: 147, endPoint x: 25, endPoint y: 58, distance: 117.4
click at [25, 58] on div "Data 11 days Data Sources Filter Permissions Find column New field Export Impor…" at bounding box center [392, 193] width 785 height 386
click at [67, 127] on div "Ctrl K Noloco tables User Customer Customer Documents Jobs" at bounding box center [78, 203] width 105 height 366
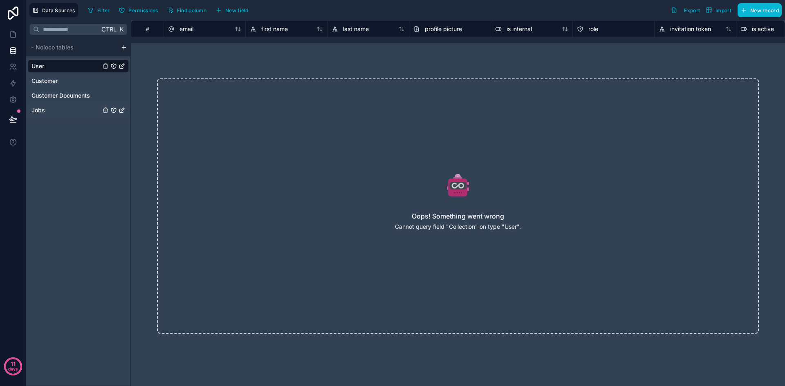
click at [58, 112] on div "Jobs" at bounding box center [78, 110] width 101 height 13
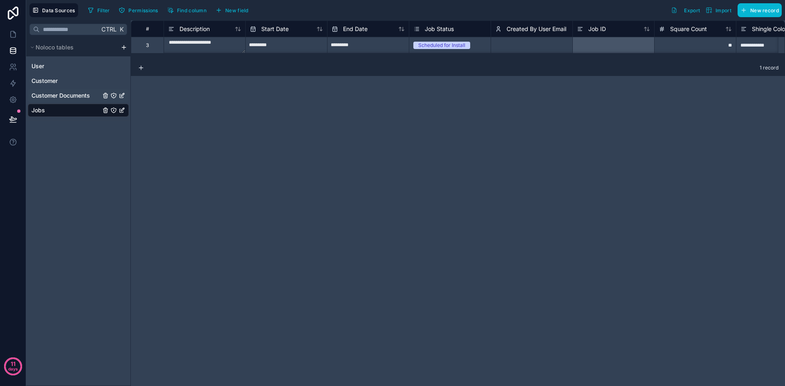
click at [71, 94] on span "Customer Documents" at bounding box center [60, 96] width 58 height 8
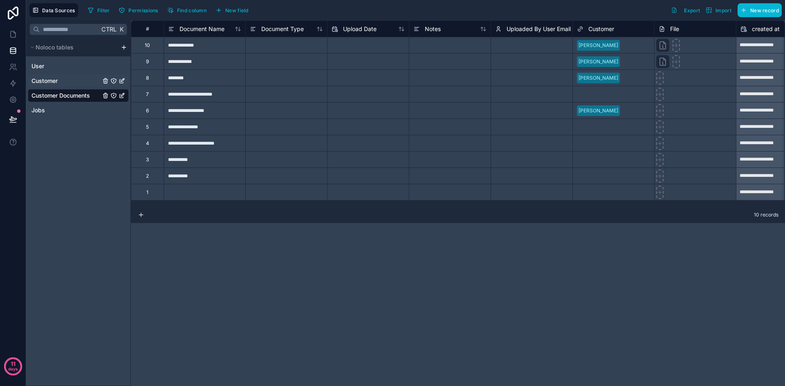
click at [70, 83] on div "Customer" at bounding box center [78, 80] width 101 height 13
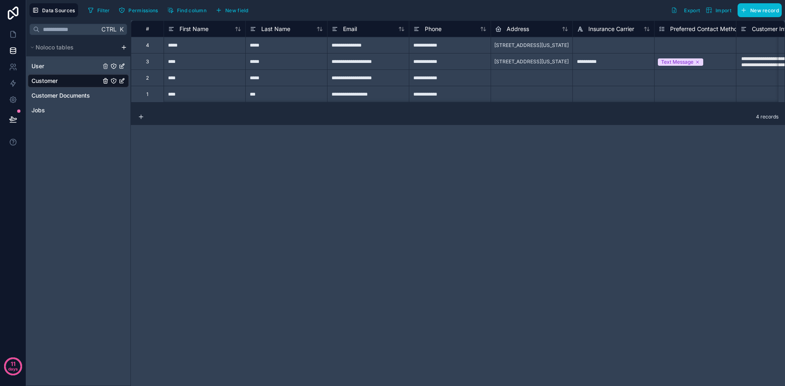
click at [71, 65] on div "User" at bounding box center [78, 66] width 101 height 13
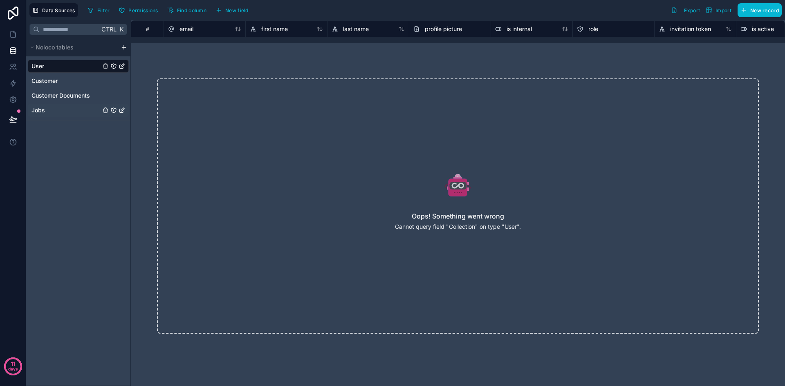
click at [68, 112] on div "Jobs" at bounding box center [78, 110] width 101 height 13
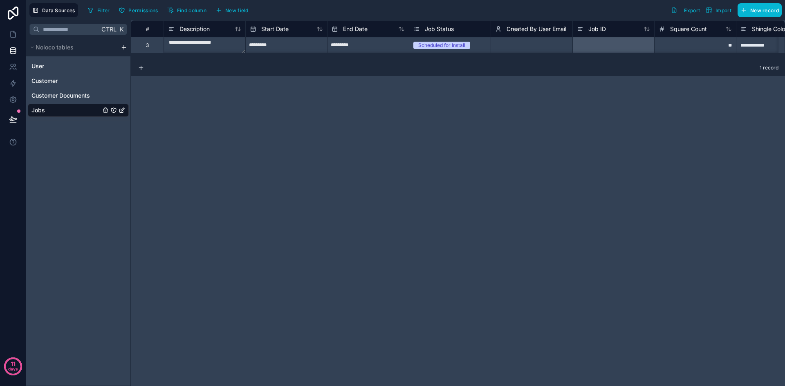
click at [95, 191] on div "Ctrl K Noloco tables User Customer Customer Documents Jobs" at bounding box center [78, 203] width 105 height 366
click at [88, 191] on div "Ctrl K Noloco tables User Customer Customer Documents Jobs" at bounding box center [78, 203] width 105 height 366
click at [12, 9] on icon at bounding box center [13, 13] width 16 height 13
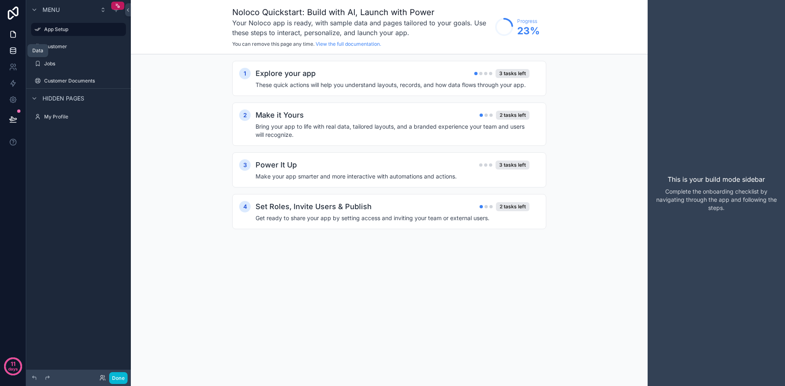
click at [15, 49] on icon at bounding box center [12, 49] width 5 height 2
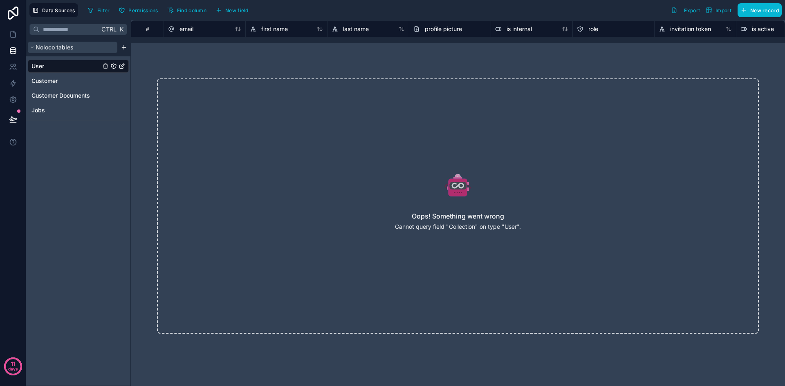
click at [69, 45] on span "Noloco tables" at bounding box center [55, 47] width 38 height 8
click at [125, 48] on html "11 days Data Sources Filter Permissions Find column New field Export Import New…" at bounding box center [392, 193] width 785 height 386
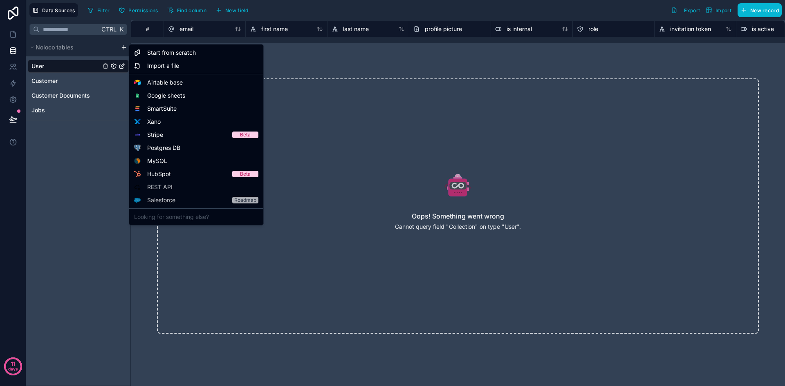
click at [70, 162] on html "11 days Data Sources Filter Permissions Find column New field Export Import New…" at bounding box center [392, 193] width 785 height 386
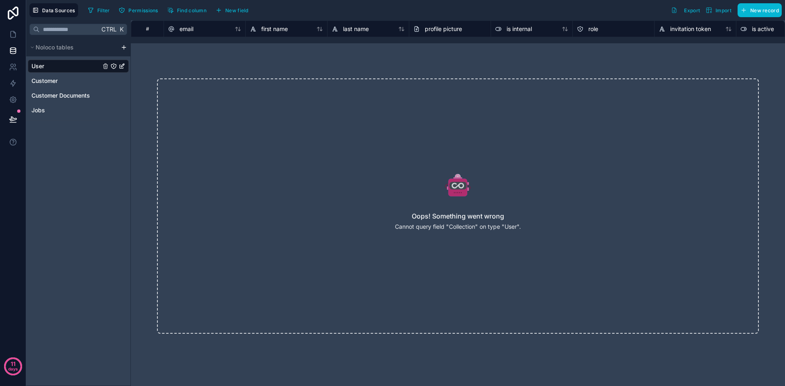
click at [124, 46] on html "11 days Data Sources Filter Permissions Find column New field Export Import New…" at bounding box center [392, 193] width 785 height 386
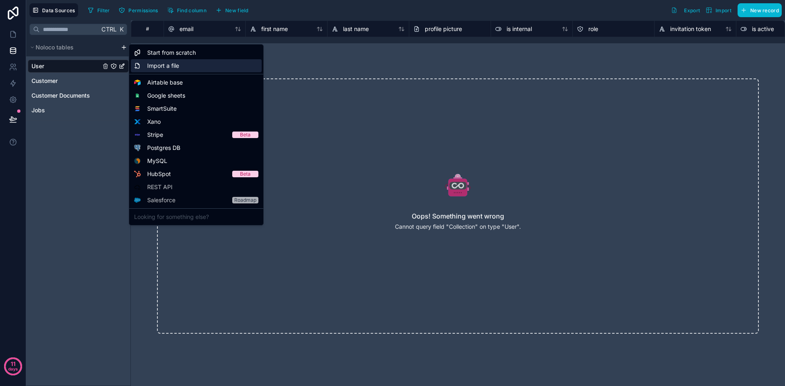
click at [168, 67] on span "Import a file" at bounding box center [163, 66] width 32 height 8
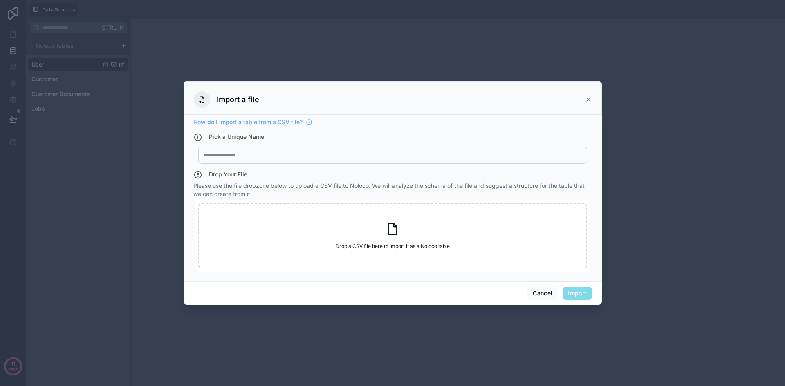
click at [284, 160] on div "My Imported File" at bounding box center [392, 155] width 389 height 17
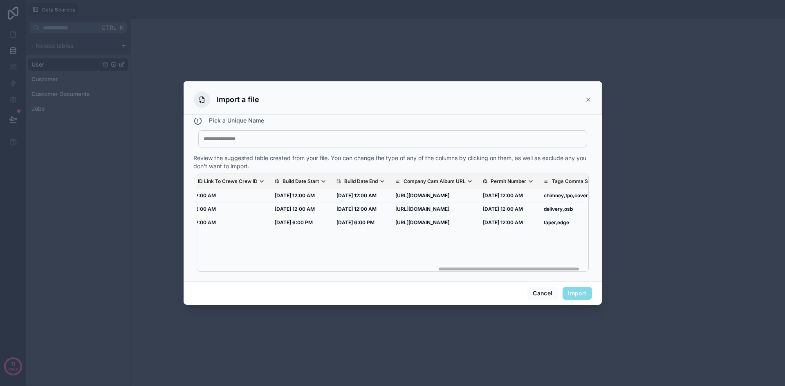
scroll to position [0, 660]
drag, startPoint x: 330, startPoint y: 270, endPoint x: 579, endPoint y: 257, distance: 249.4
click at [579, 257] on div "Job ID Job Name Address City Homeowner Phone Job Type Squares Pitch Scope Notes…" at bounding box center [392, 222] width 391 height 97
click at [580, 293] on span "Import" at bounding box center [577, 293] width 29 height 13
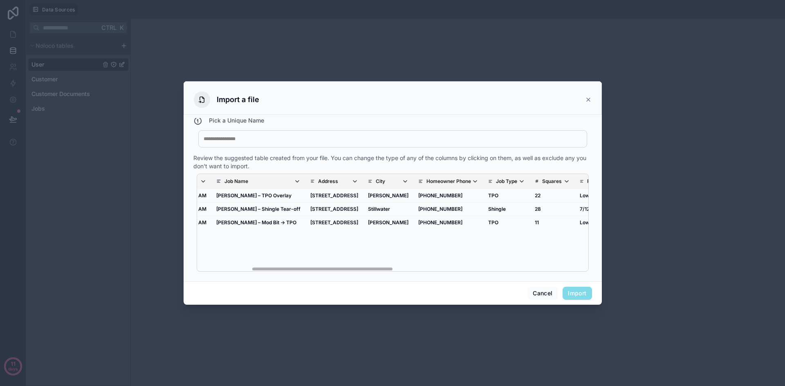
scroll to position [0, 0]
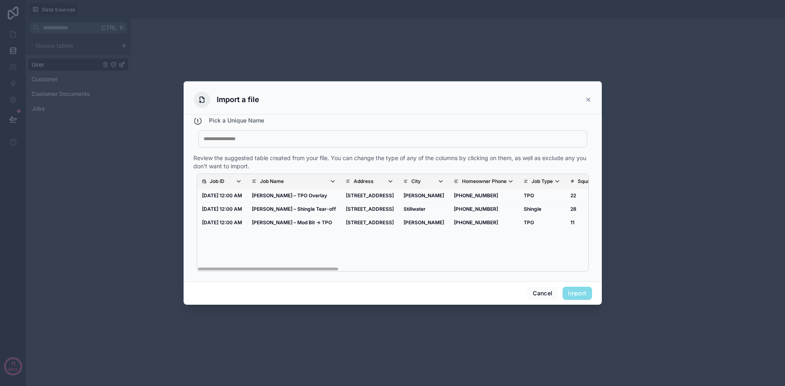
drag, startPoint x: 534, startPoint y: 269, endPoint x: 267, endPoint y: 279, distance: 267.2
click at [270, 279] on div "How do I import a table from a CSV file? Pick a Unique Name My Imported File Re…" at bounding box center [393, 198] width 418 height 167
click at [248, 137] on div at bounding box center [393, 139] width 378 height 7
click at [572, 291] on button "Import" at bounding box center [577, 293] width 29 height 13
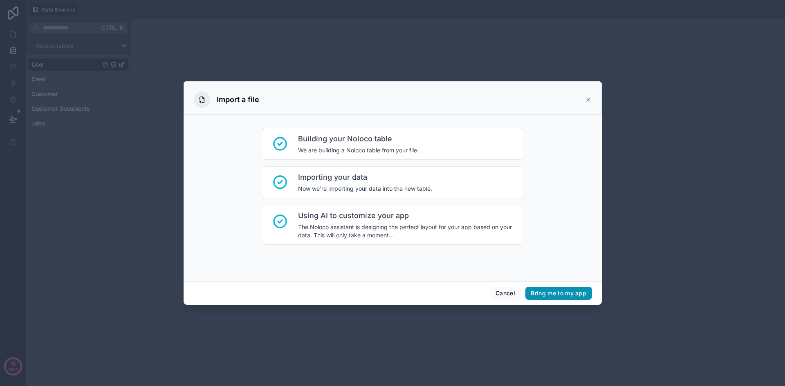
click at [547, 293] on button "Bring me to my app" at bounding box center [558, 293] width 66 height 13
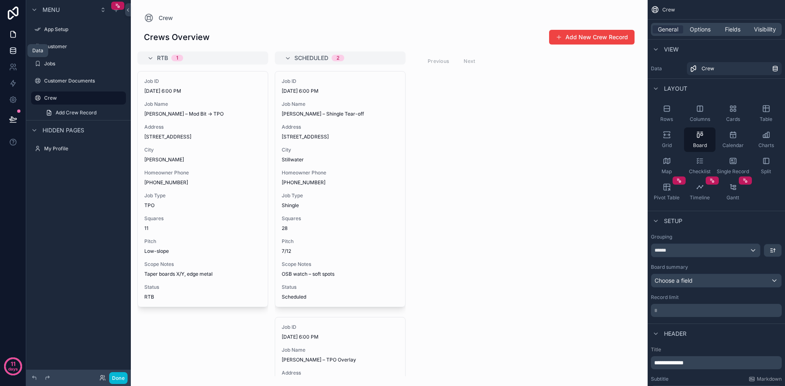
click at [13, 53] on icon at bounding box center [13, 51] width 8 height 8
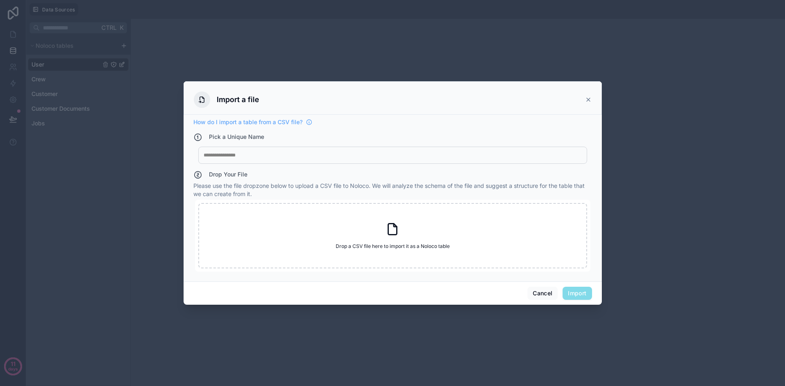
click at [592, 103] on div "Import a file" at bounding box center [393, 98] width 418 height 34
click at [588, 102] on icon at bounding box center [588, 99] width 7 height 7
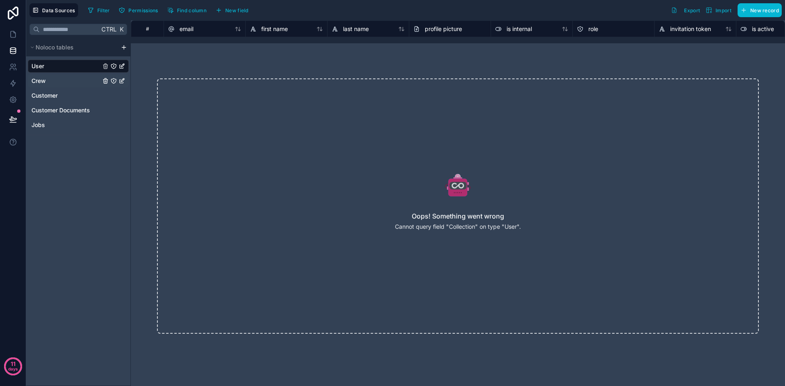
click at [61, 84] on div "Crew" at bounding box center [78, 80] width 101 height 13
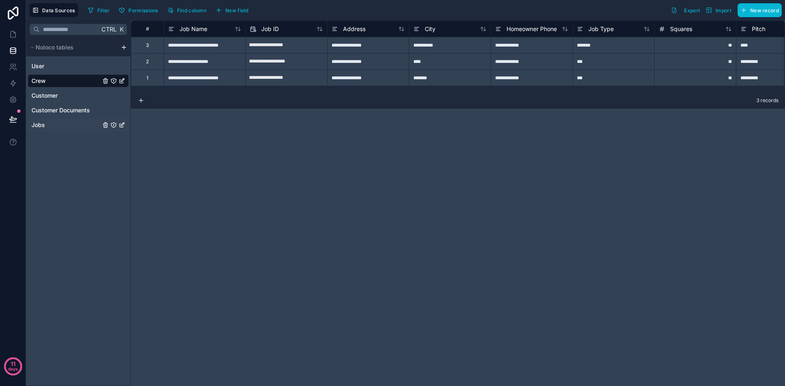
click at [69, 126] on div "Jobs" at bounding box center [78, 125] width 101 height 13
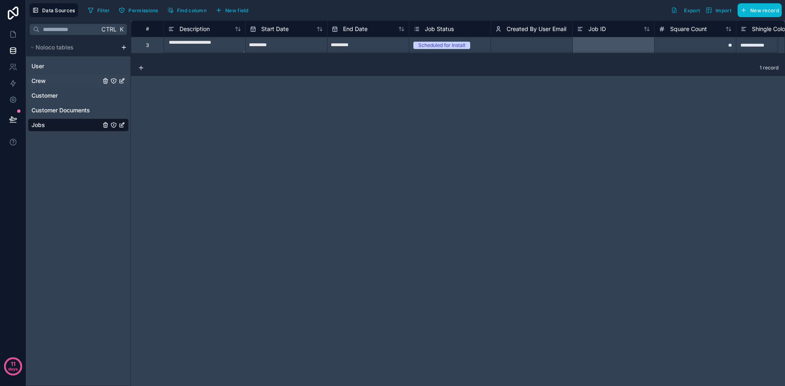
click at [61, 80] on div "Crew" at bounding box center [78, 80] width 101 height 13
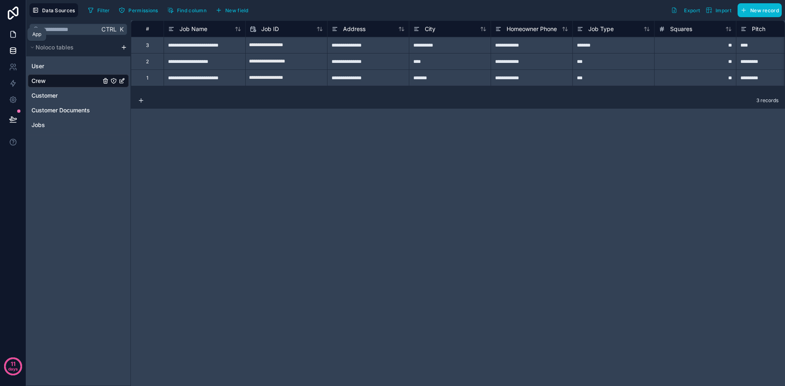
click at [18, 34] on link at bounding box center [13, 34] width 26 height 16
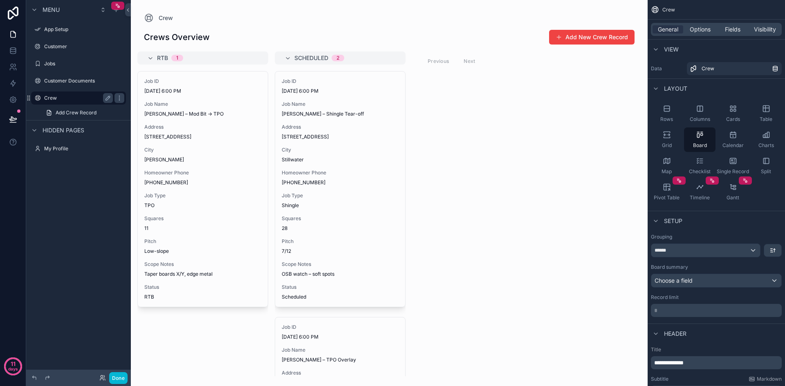
click at [69, 101] on label "Crew" at bounding box center [76, 98] width 65 height 7
click at [744, 141] on div "Calendar" at bounding box center [732, 140] width 31 height 25
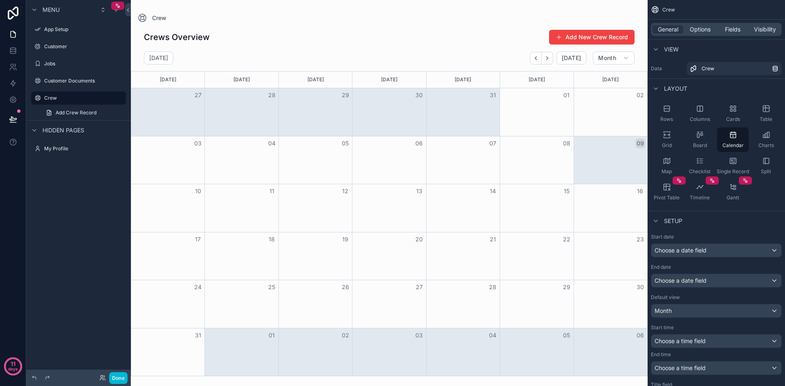
click at [568, 38] on div "scrollable content" at bounding box center [389, 193] width 517 height 386
click at [556, 36] on button "Add New Crew Record" at bounding box center [591, 37] width 85 height 15
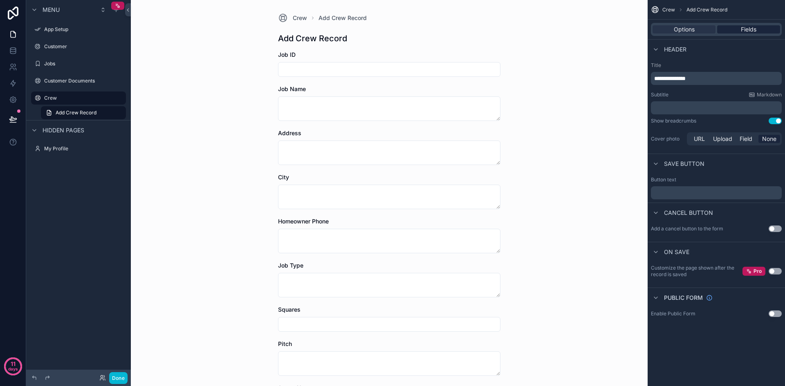
click at [741, 29] on span "Fields" at bounding box center [749, 29] width 16 height 8
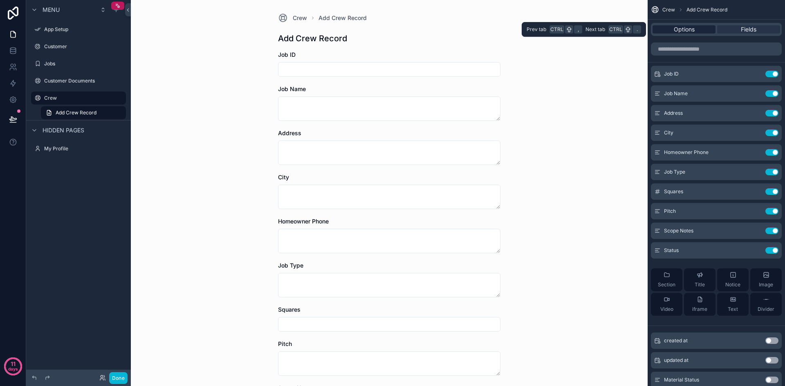
click at [702, 31] on div "Options" at bounding box center [684, 29] width 63 height 8
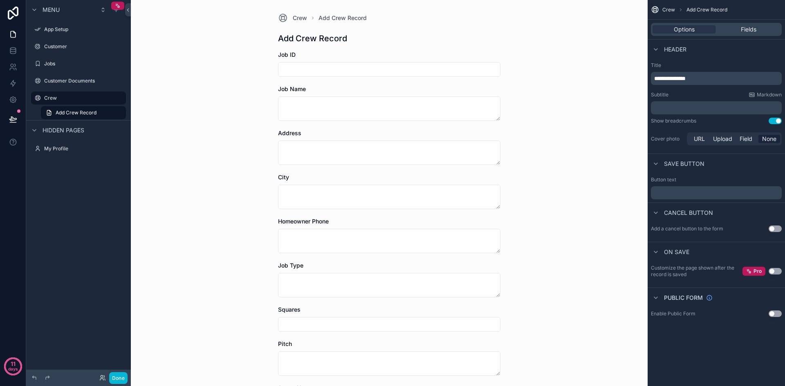
click at [666, 10] on span "Crew" at bounding box center [668, 10] width 13 height 7
click at [66, 96] on label "Crew" at bounding box center [76, 98] width 65 height 7
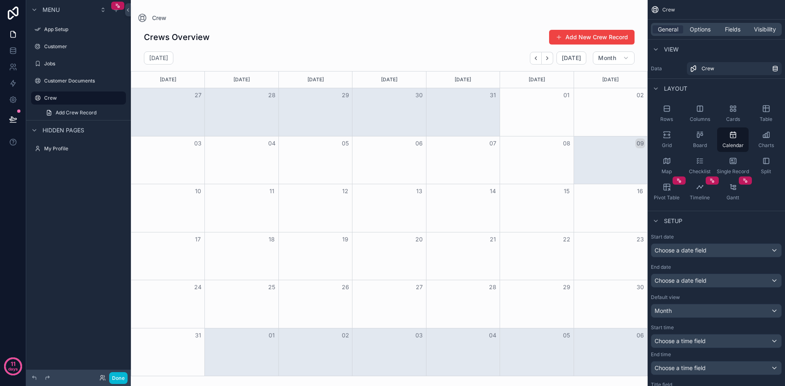
drag, startPoint x: 318, startPoint y: 114, endPoint x: 307, endPoint y: 118, distance: 11.1
click at [307, 118] on div "Month View" at bounding box center [315, 112] width 74 height 48
click at [72, 65] on label "Jobs" at bounding box center [76, 64] width 65 height 7
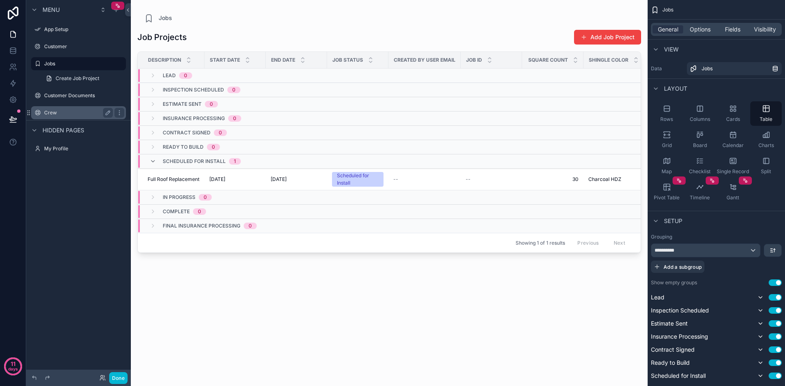
click at [64, 112] on label "Crew" at bounding box center [76, 113] width 65 height 7
